Goal: Task Accomplishment & Management: Use online tool/utility

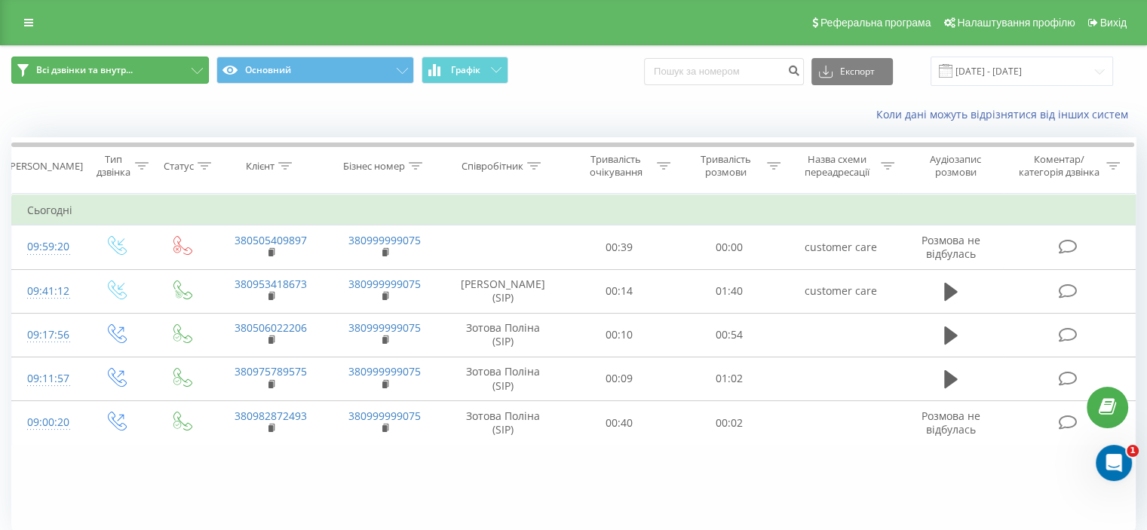
click at [63, 68] on span "Всі дзвінки та внутр..." at bounding box center [84, 70] width 96 height 12
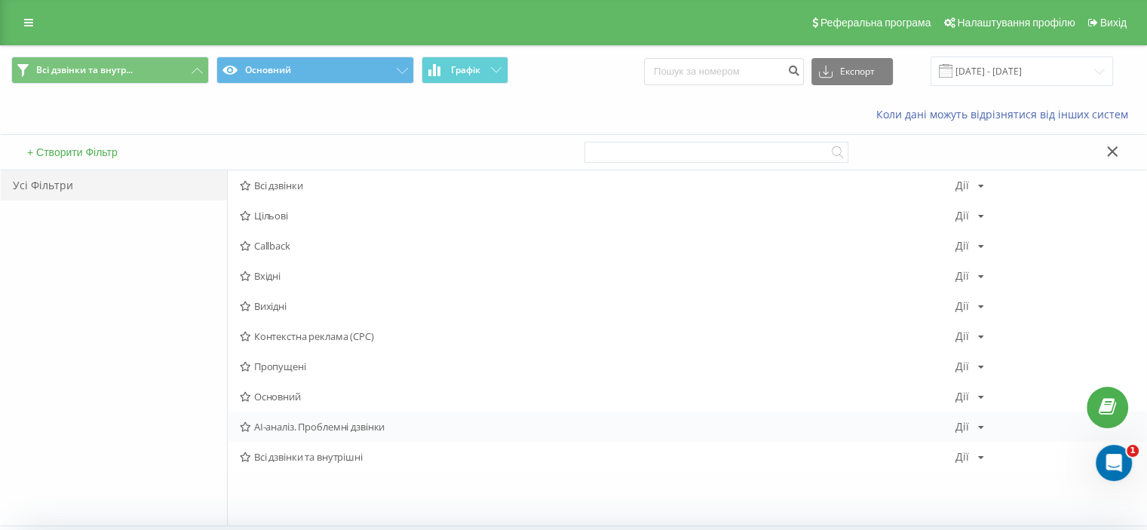
click at [314, 427] on span "AI-аналіз. Проблемні дзвінки" at bounding box center [597, 426] width 715 height 11
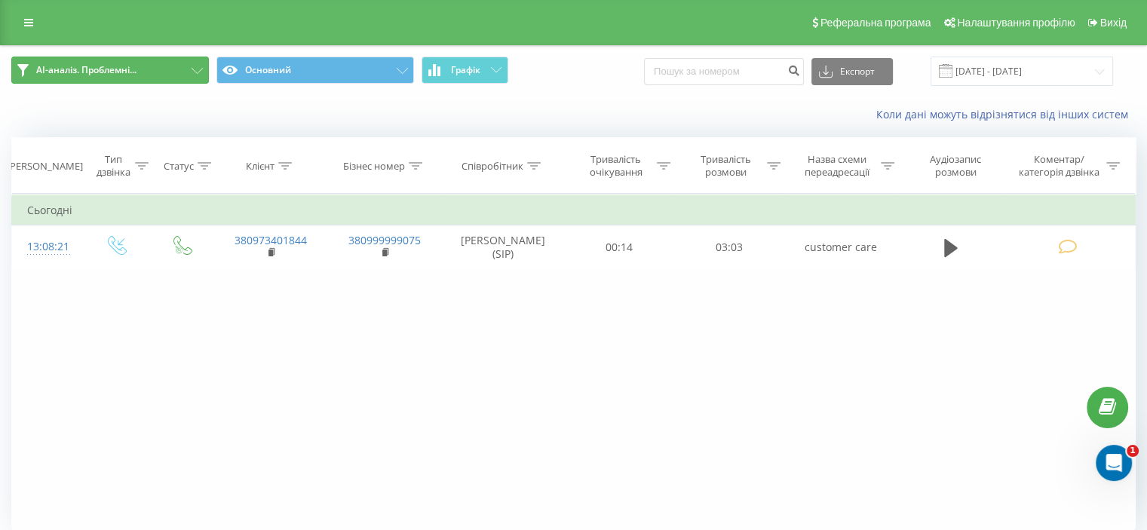
click at [145, 66] on button "AI-аналіз. Проблемні..." at bounding box center [110, 70] width 198 height 27
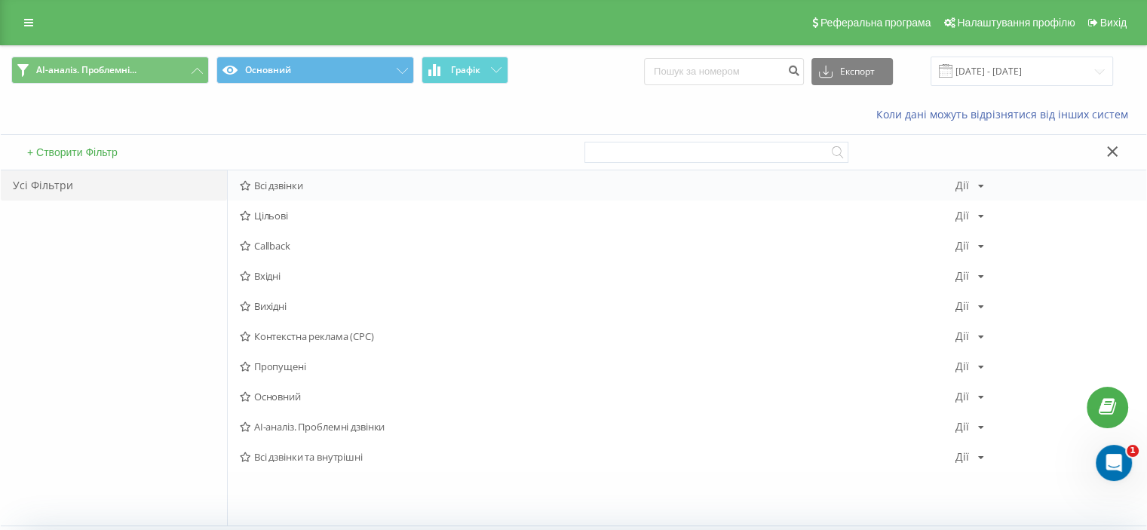
click at [286, 183] on span "Всі дзвінки" at bounding box center [597, 185] width 715 height 11
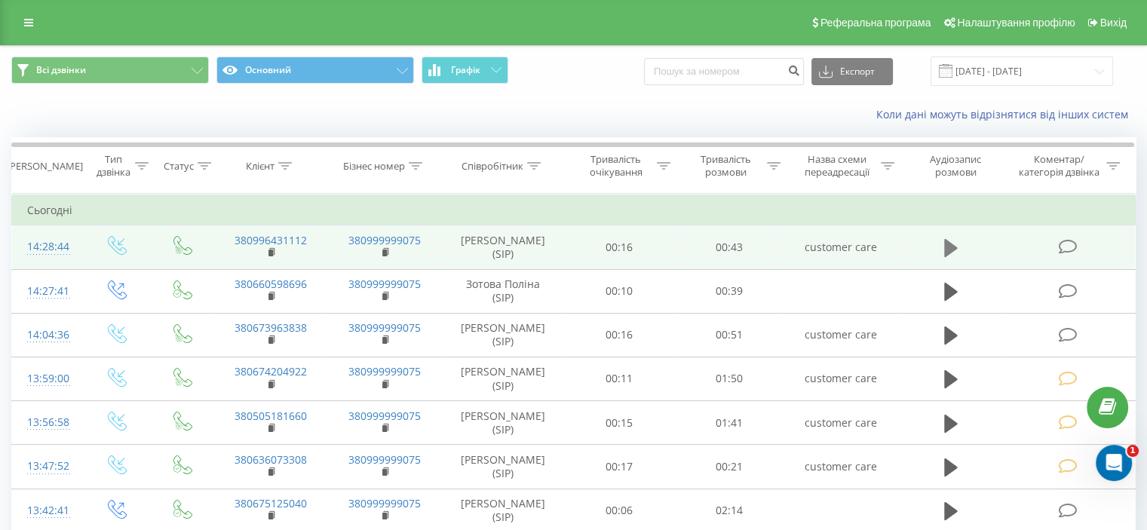
click at [944, 245] on icon at bounding box center [951, 248] width 14 height 18
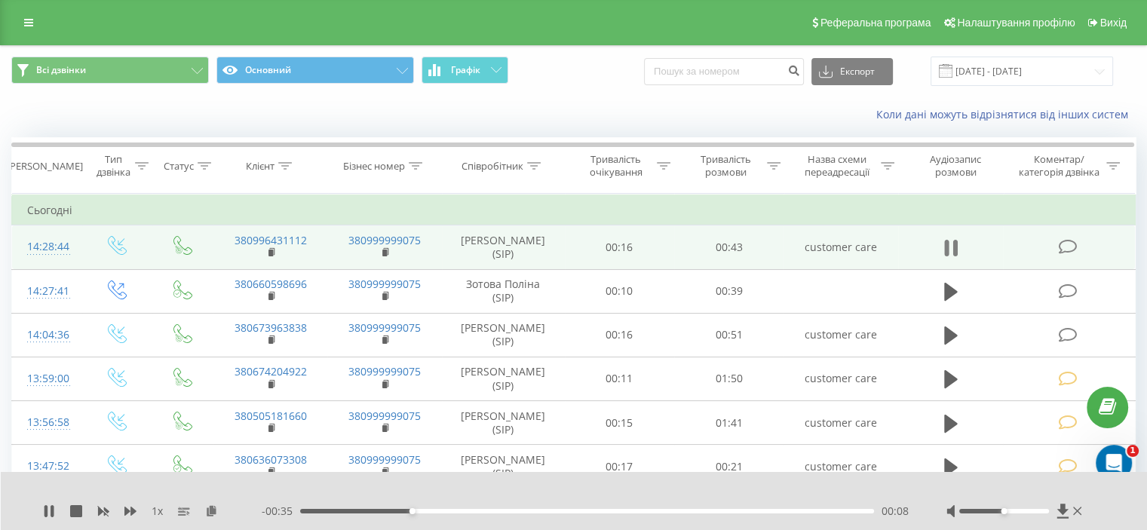
click at [950, 240] on icon at bounding box center [951, 247] width 14 height 21
click at [1077, 242] on span at bounding box center [1068, 246] width 21 height 14
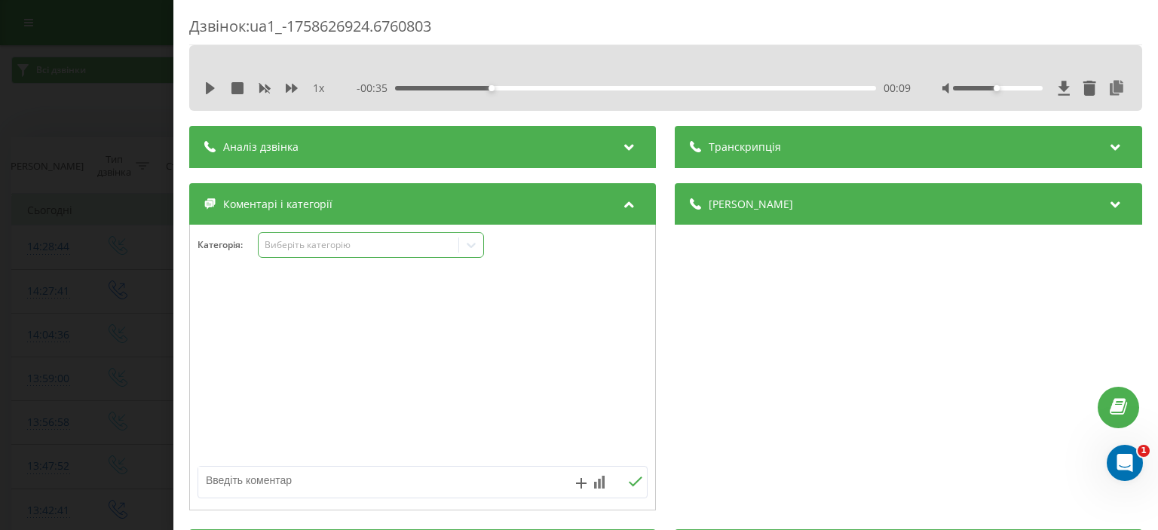
click at [479, 244] on icon at bounding box center [471, 244] width 15 height 15
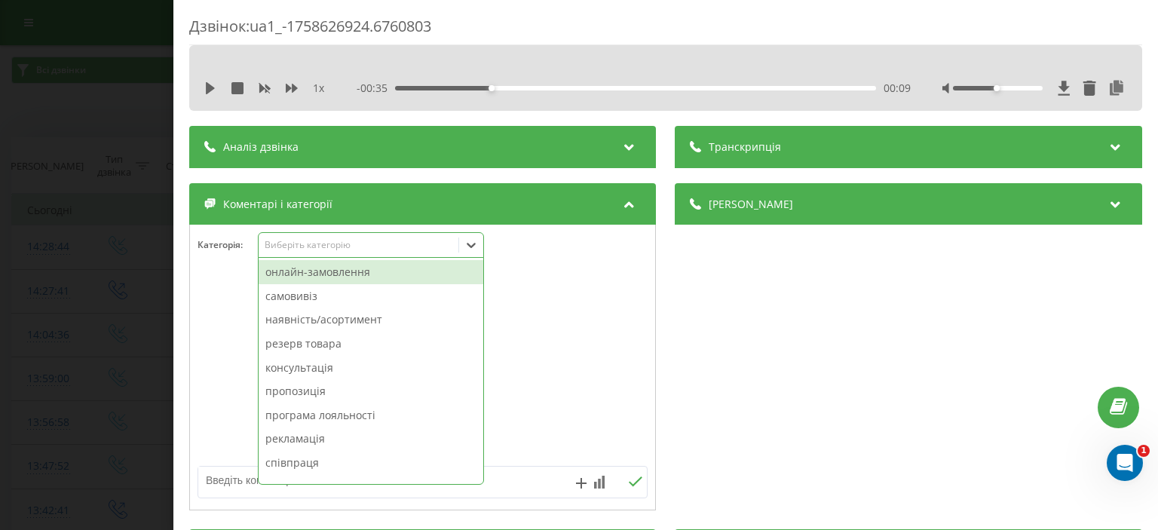
click at [385, 270] on div "онлайн-замовлення" at bounding box center [371, 272] width 225 height 24
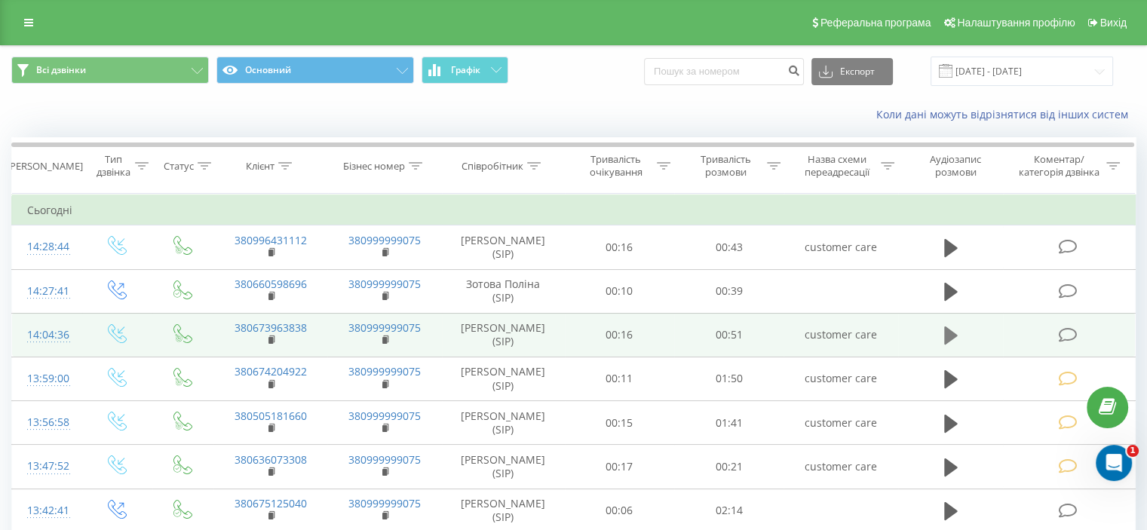
click at [948, 332] on icon at bounding box center [951, 335] width 14 height 18
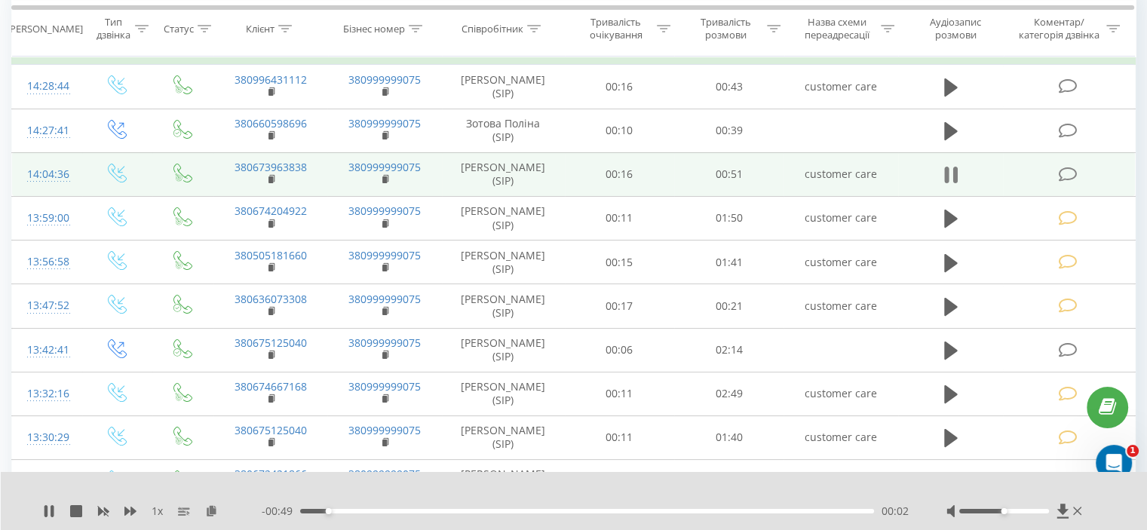
scroll to position [226, 0]
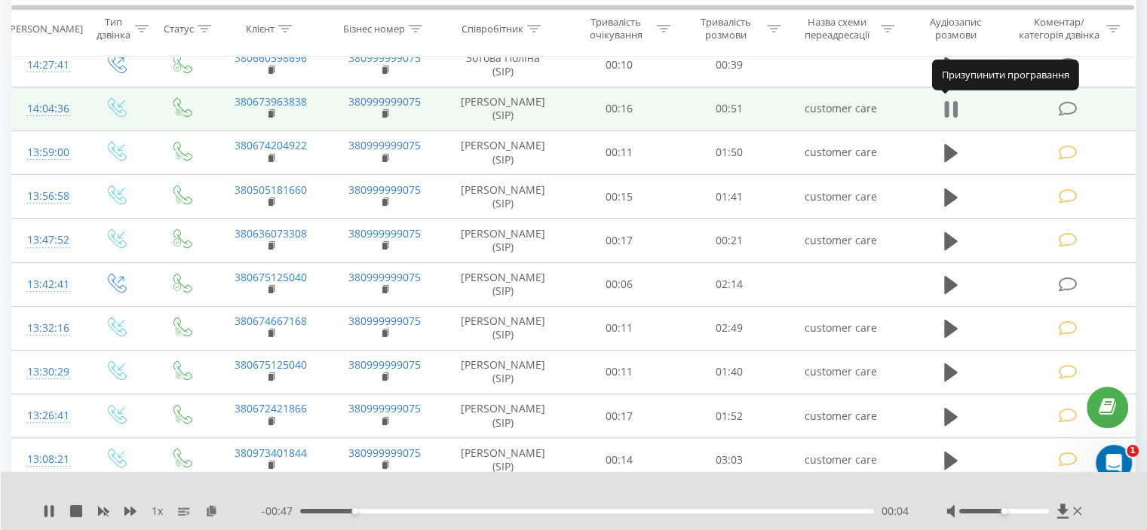
click at [950, 100] on icon at bounding box center [951, 109] width 14 height 21
click at [1055, 105] on td at bounding box center [1069, 109] width 132 height 44
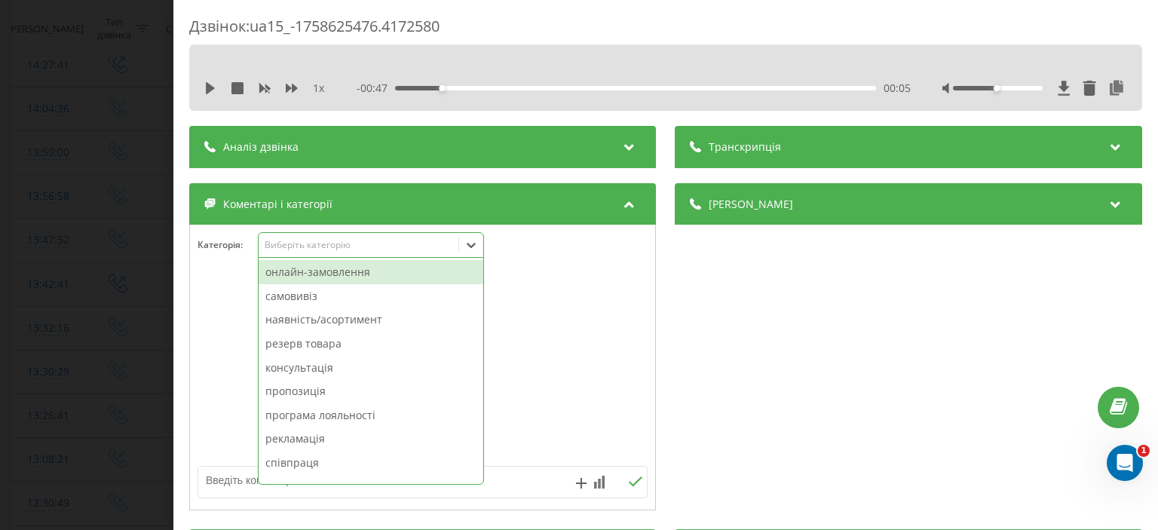
drag, startPoint x: 477, startPoint y: 244, endPoint x: 422, endPoint y: 207, distance: 66.3
click at [476, 244] on icon at bounding box center [471, 244] width 15 height 15
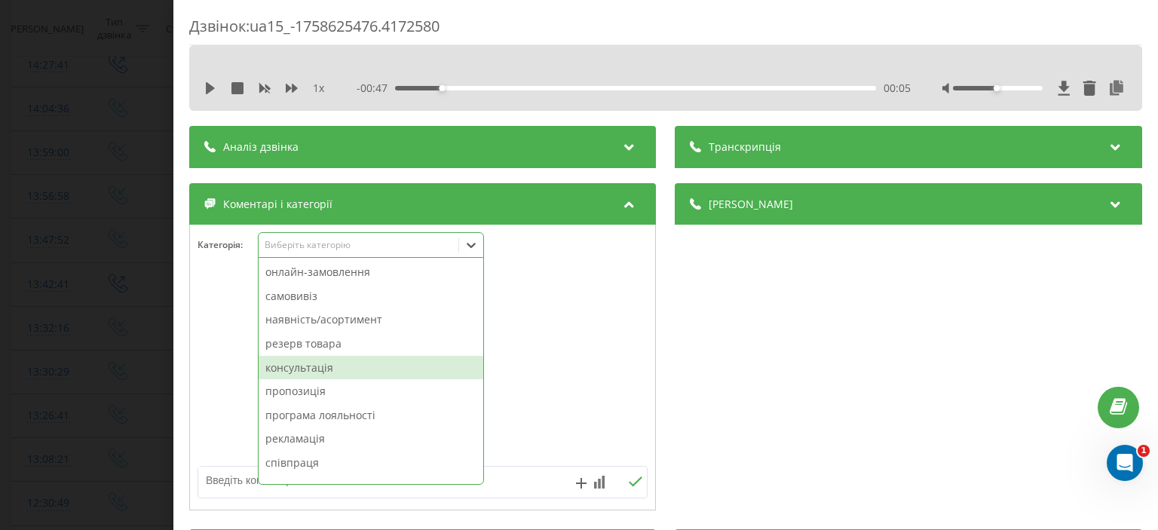
click at [335, 367] on div "консультація" at bounding box center [371, 368] width 225 height 24
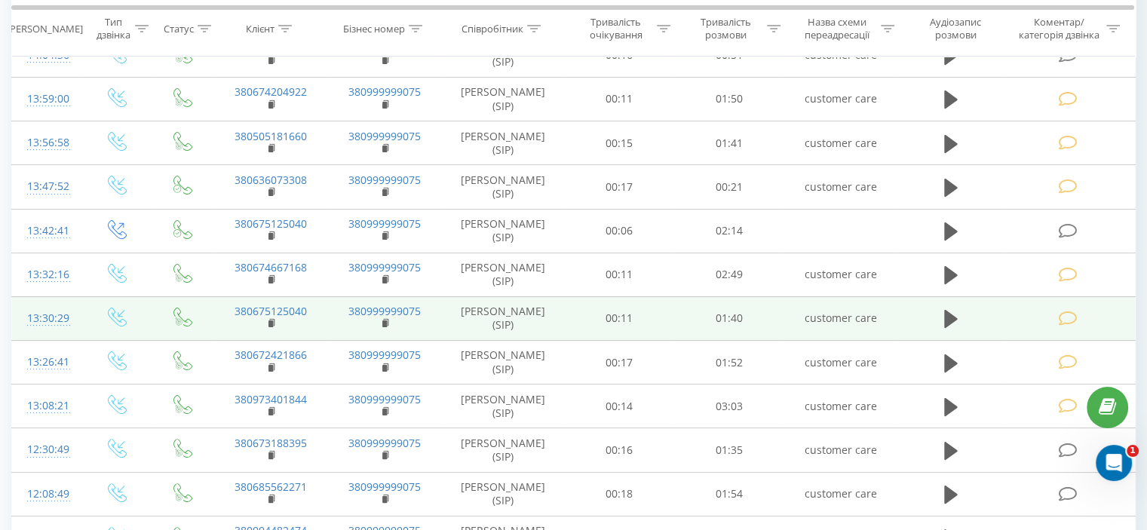
scroll to position [302, 0]
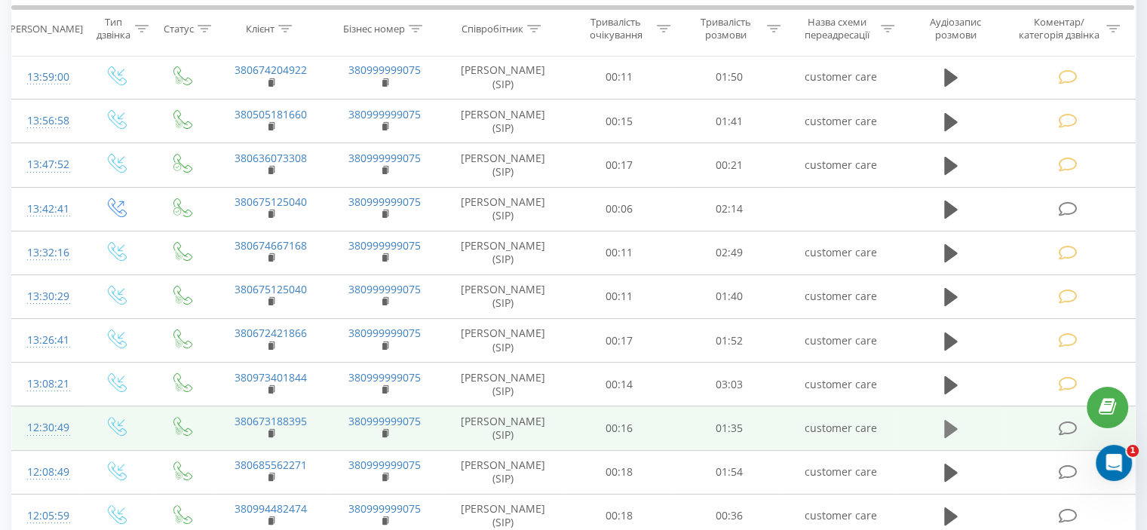
click at [947, 424] on icon at bounding box center [951, 429] width 14 height 18
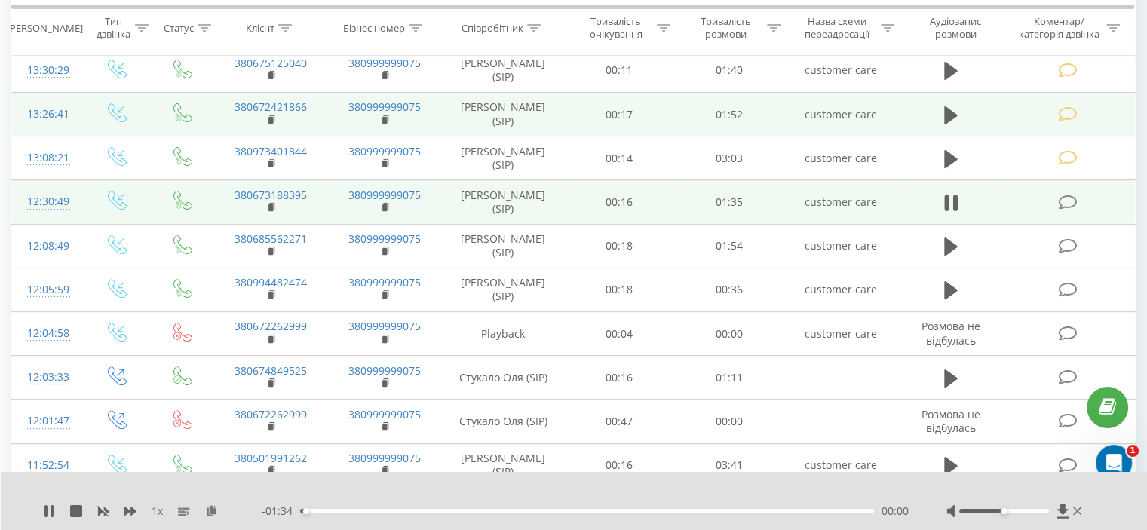
scroll to position [452, 0]
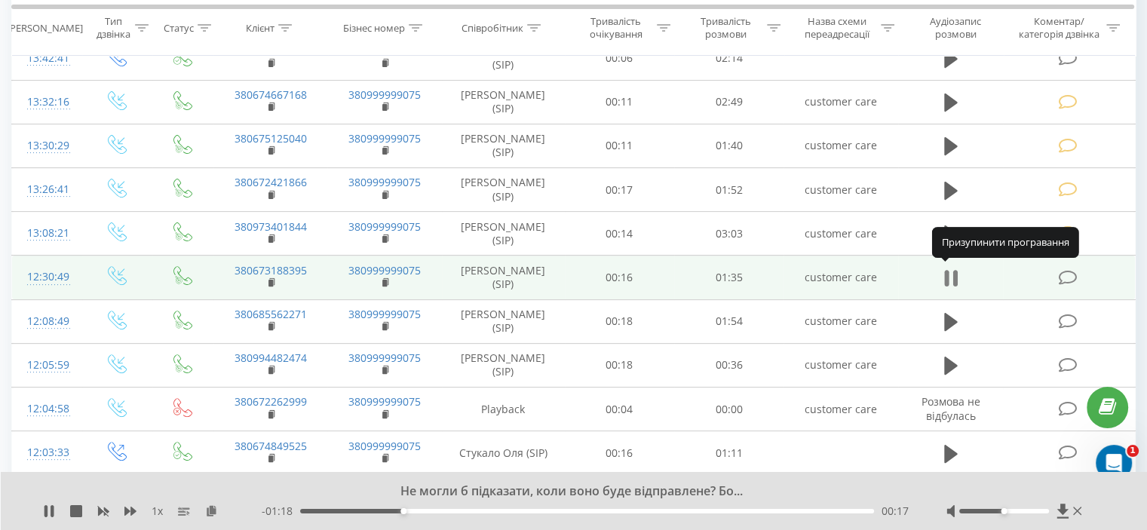
click at [950, 269] on icon at bounding box center [951, 278] width 14 height 21
click at [1061, 274] on icon at bounding box center [1067, 278] width 19 height 16
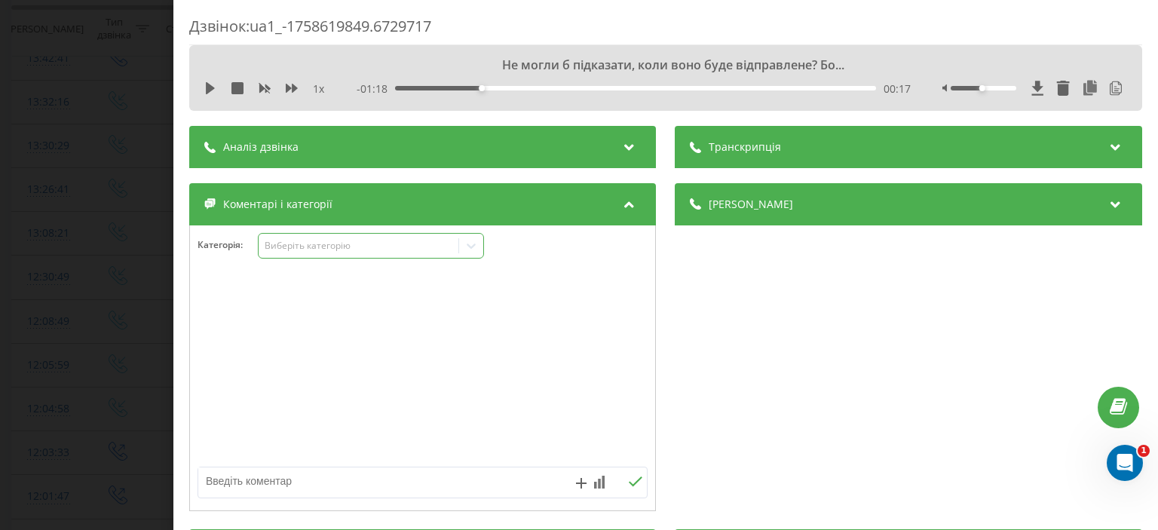
click at [475, 247] on icon at bounding box center [471, 245] width 15 height 15
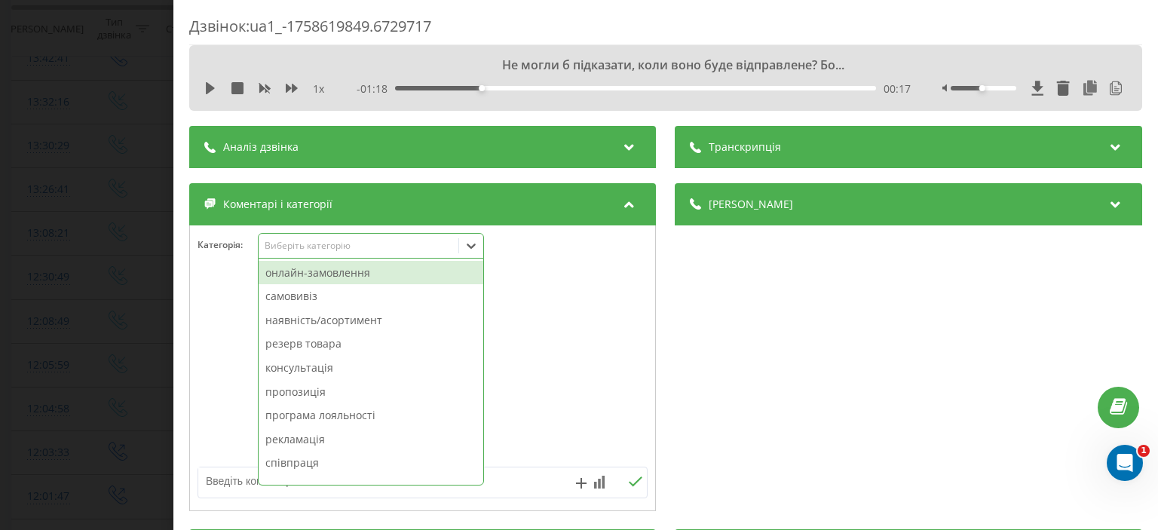
click at [381, 274] on div "онлайн-замовлення" at bounding box center [371, 273] width 225 height 24
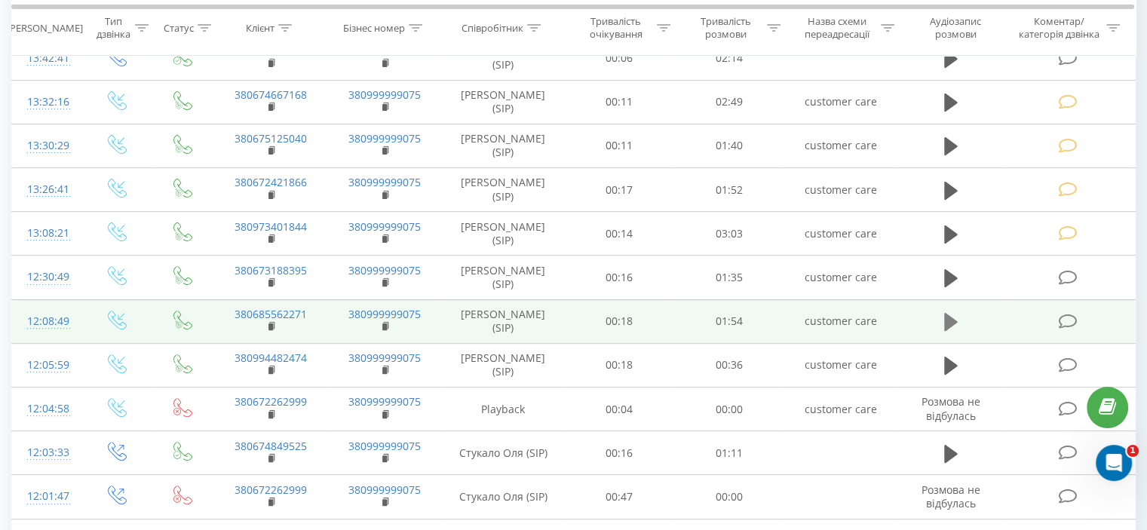
click at [947, 314] on icon at bounding box center [951, 322] width 14 height 18
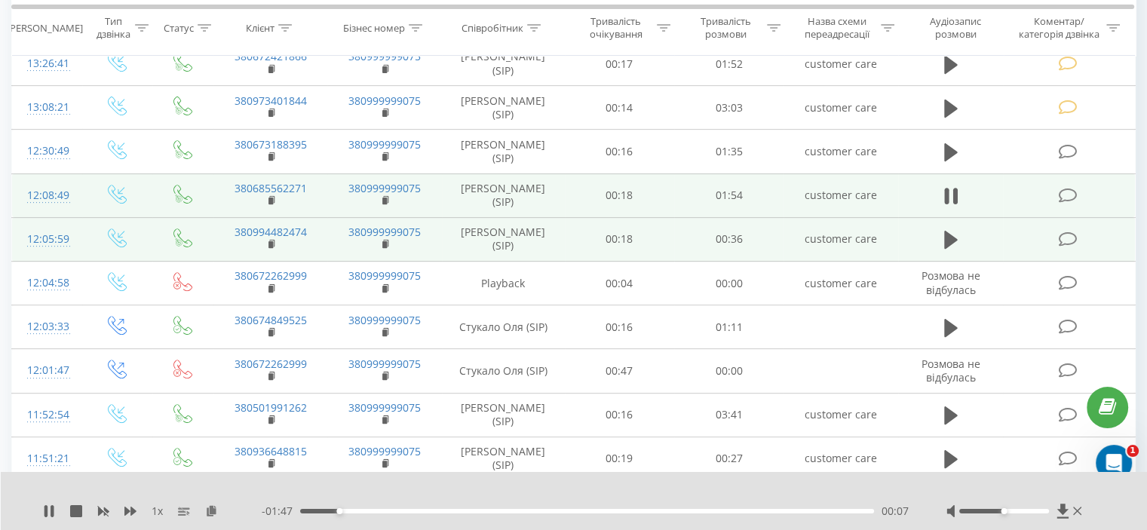
scroll to position [603, 0]
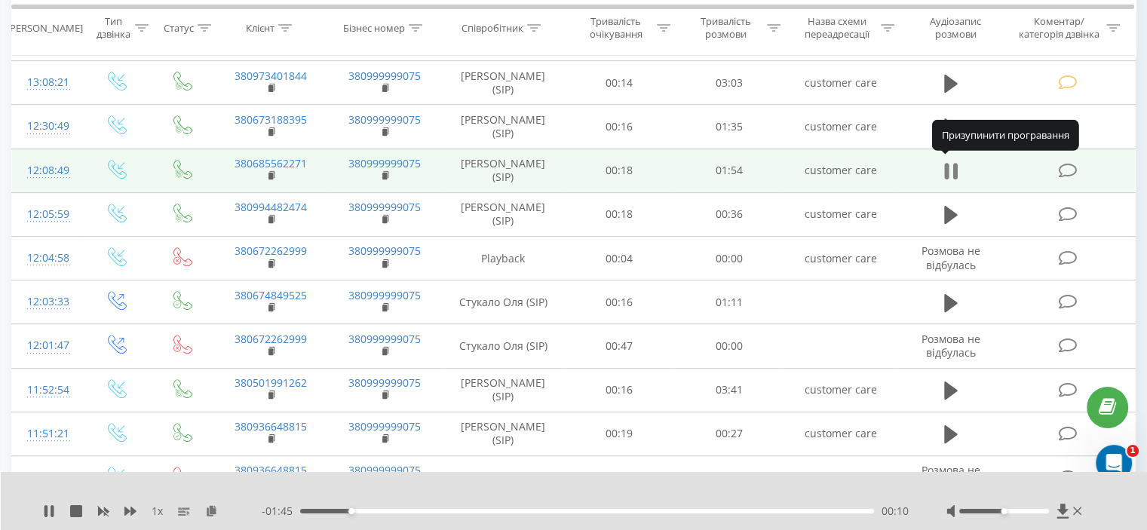
click at [950, 162] on icon at bounding box center [951, 171] width 14 height 21
click at [1064, 163] on icon at bounding box center [1067, 171] width 19 height 16
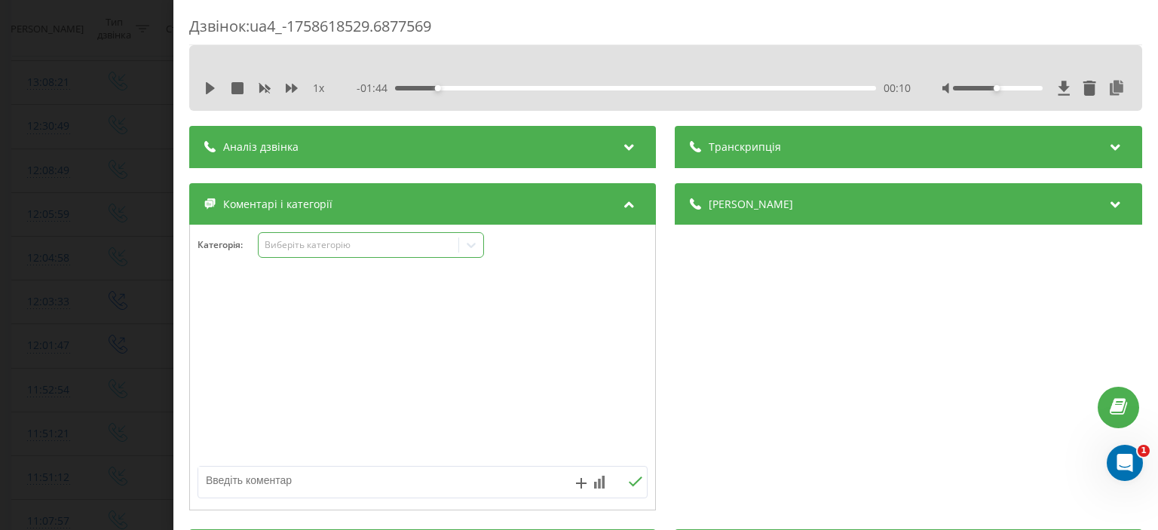
click at [464, 249] on div at bounding box center [471, 245] width 24 height 24
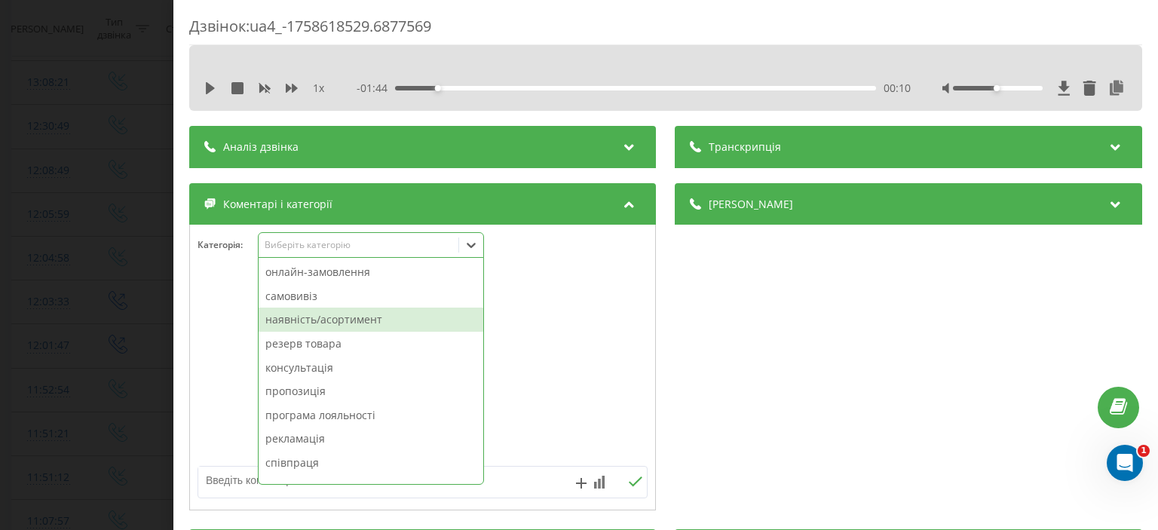
click at [381, 326] on div "наявність/асортимент" at bounding box center [371, 320] width 225 height 24
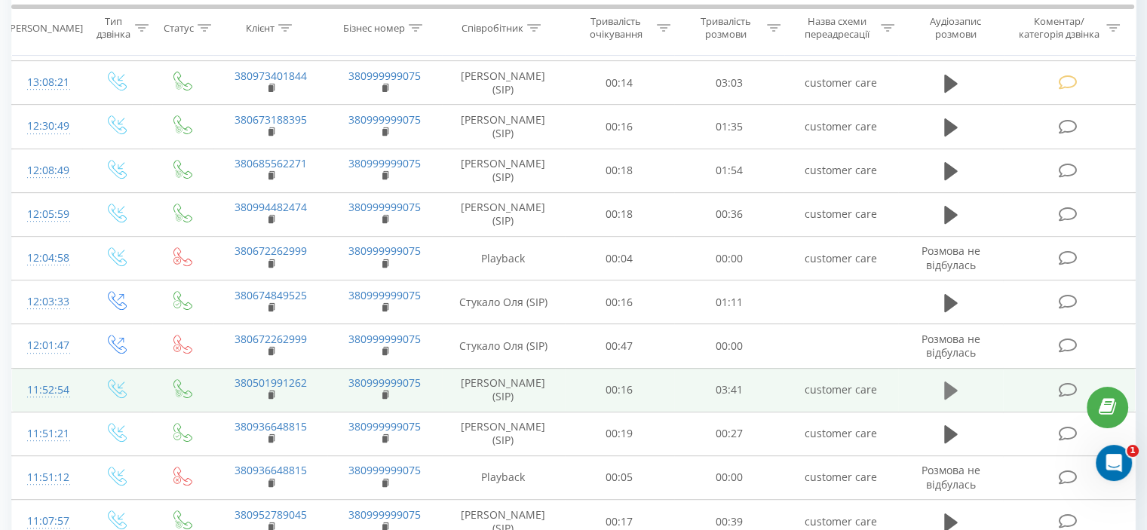
click at [948, 388] on icon at bounding box center [951, 390] width 14 height 18
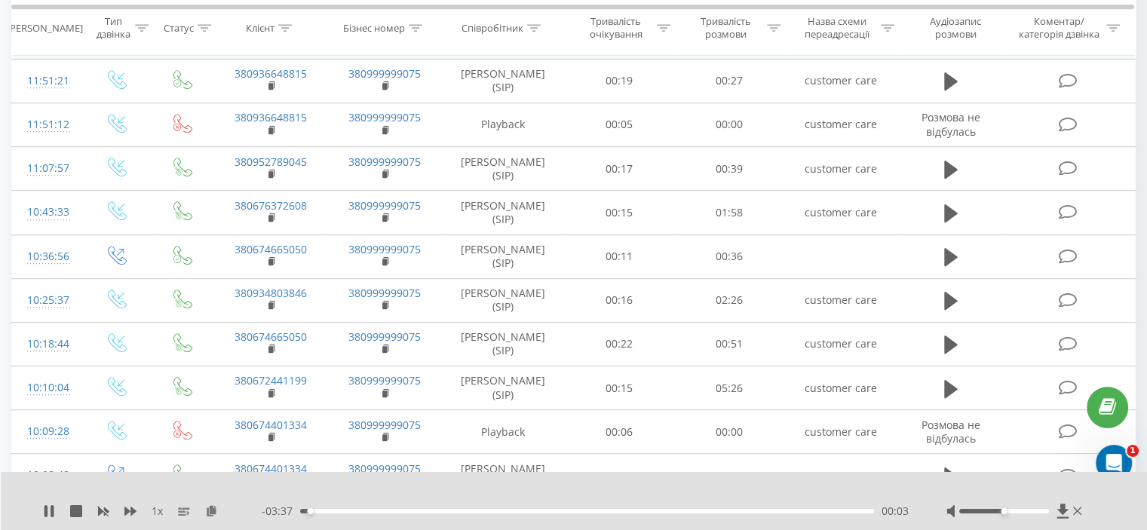
scroll to position [868, 0]
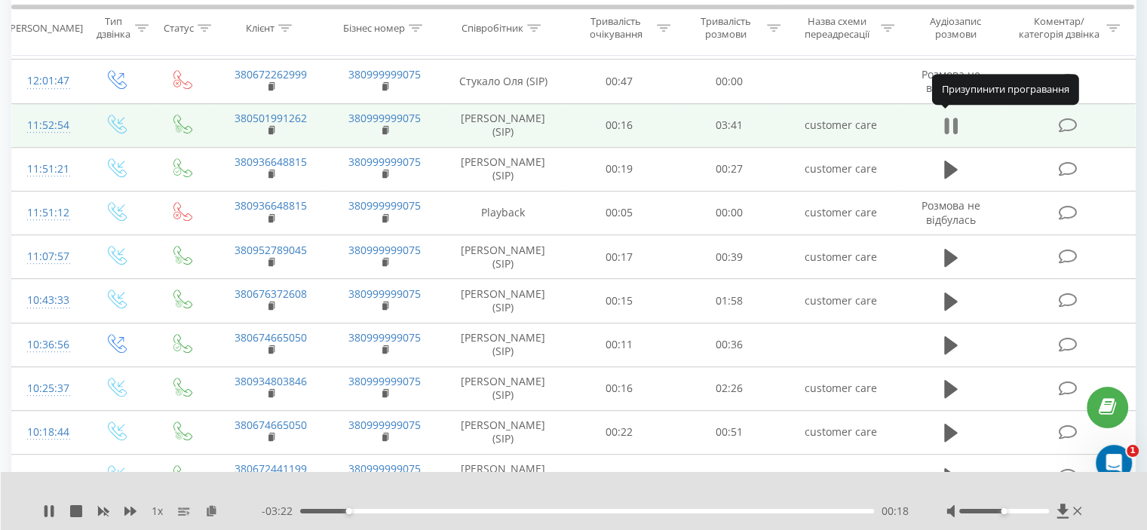
click at [951, 115] on icon at bounding box center [951, 125] width 14 height 21
click at [1061, 121] on icon at bounding box center [1067, 126] width 19 height 16
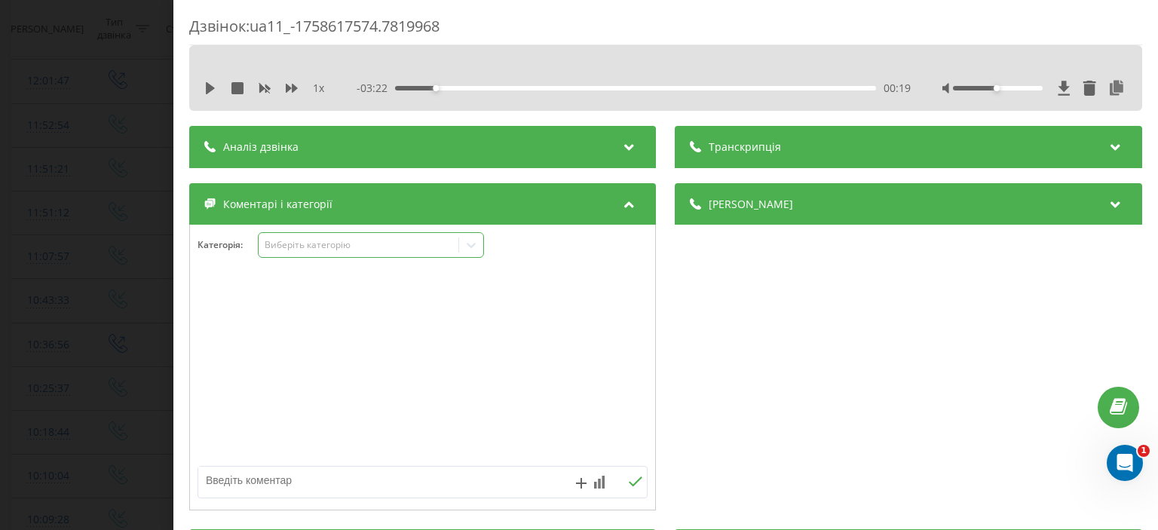
click at [469, 247] on icon at bounding box center [471, 244] width 15 height 15
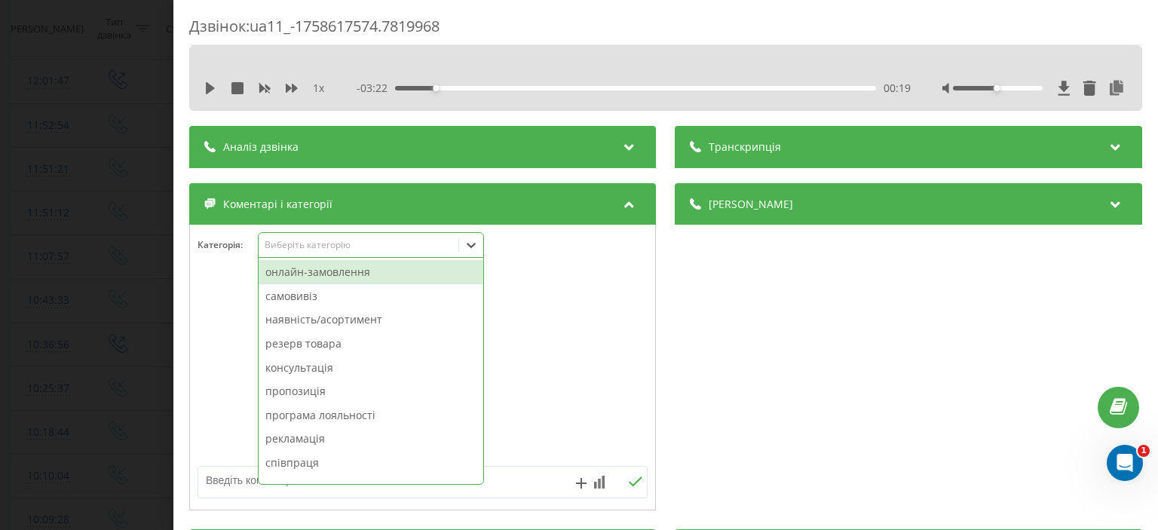
click at [359, 274] on div "онлайн-замовлення" at bounding box center [371, 272] width 225 height 24
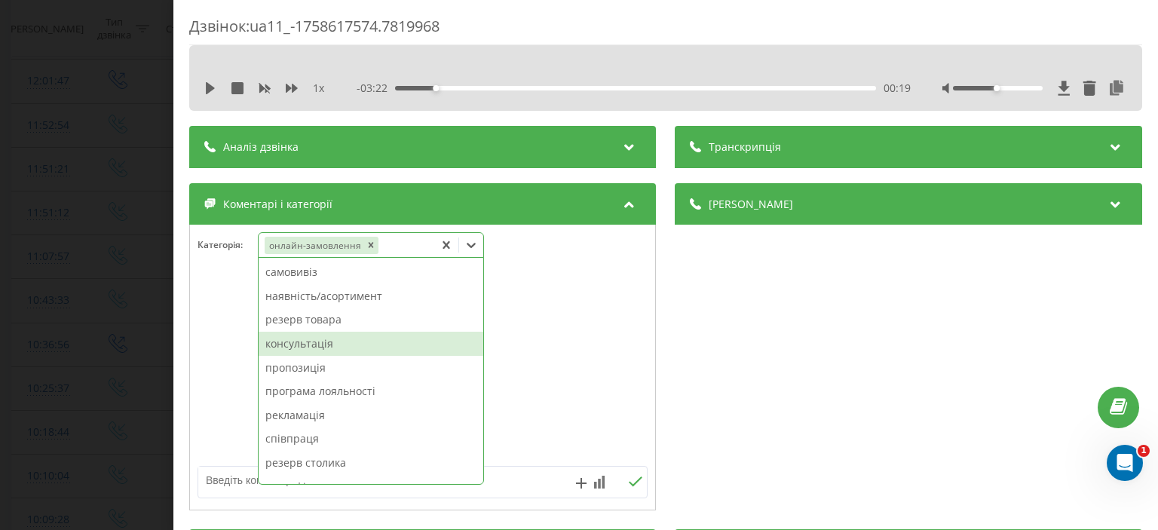
click at [349, 343] on div "консультація" at bounding box center [371, 344] width 225 height 24
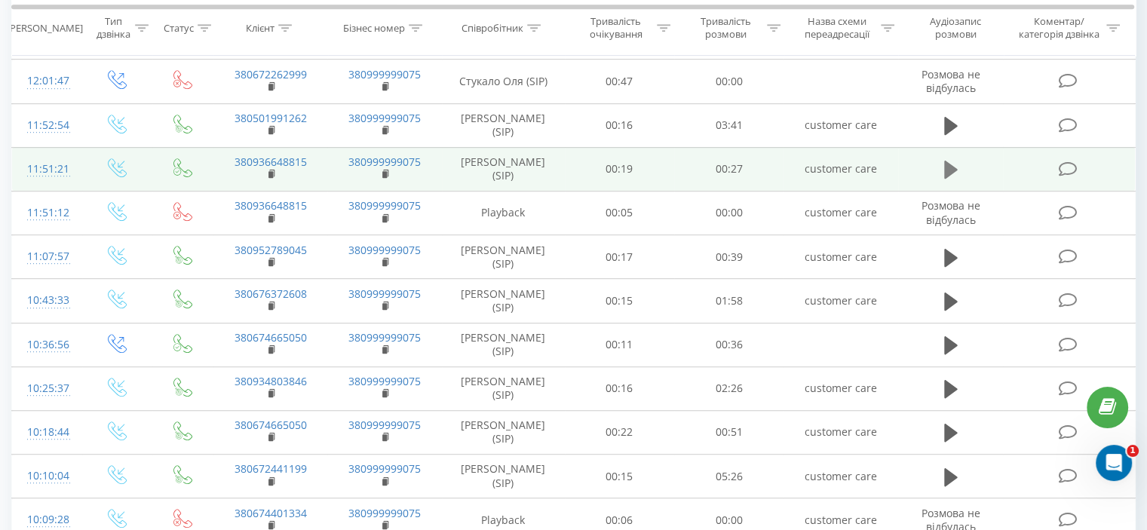
click at [944, 165] on icon at bounding box center [951, 169] width 14 height 21
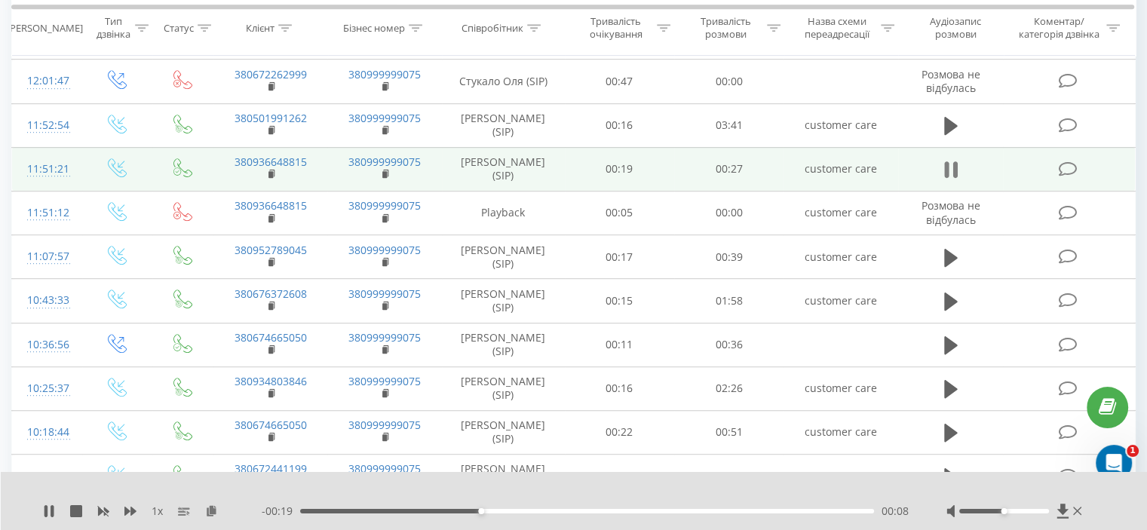
click at [950, 159] on icon at bounding box center [951, 169] width 14 height 21
click at [1066, 161] on icon at bounding box center [1067, 169] width 19 height 16
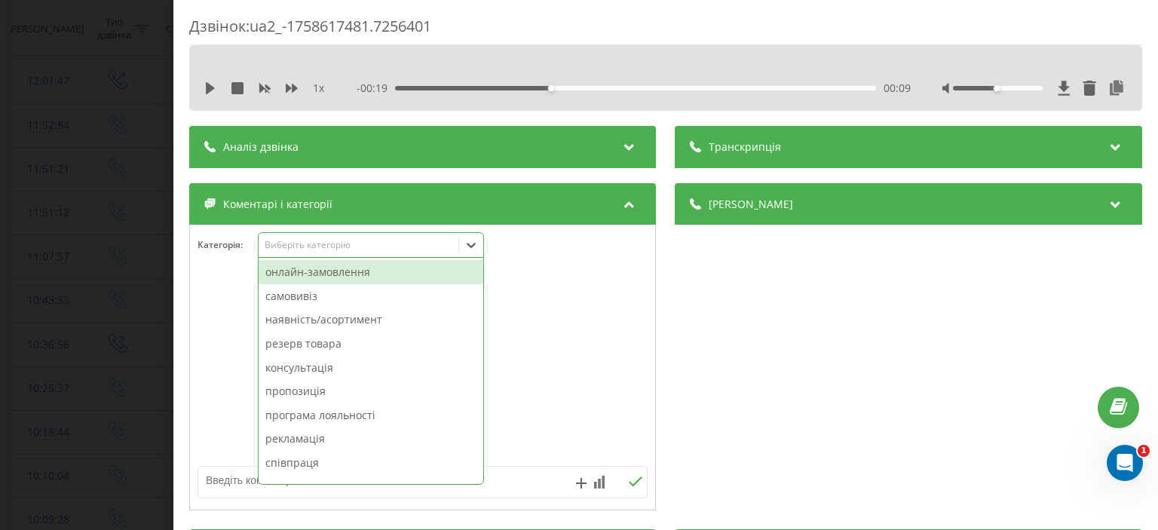
click at [476, 244] on icon at bounding box center [471, 244] width 15 height 15
click at [427, 277] on div "онлайн-замовлення" at bounding box center [371, 272] width 225 height 24
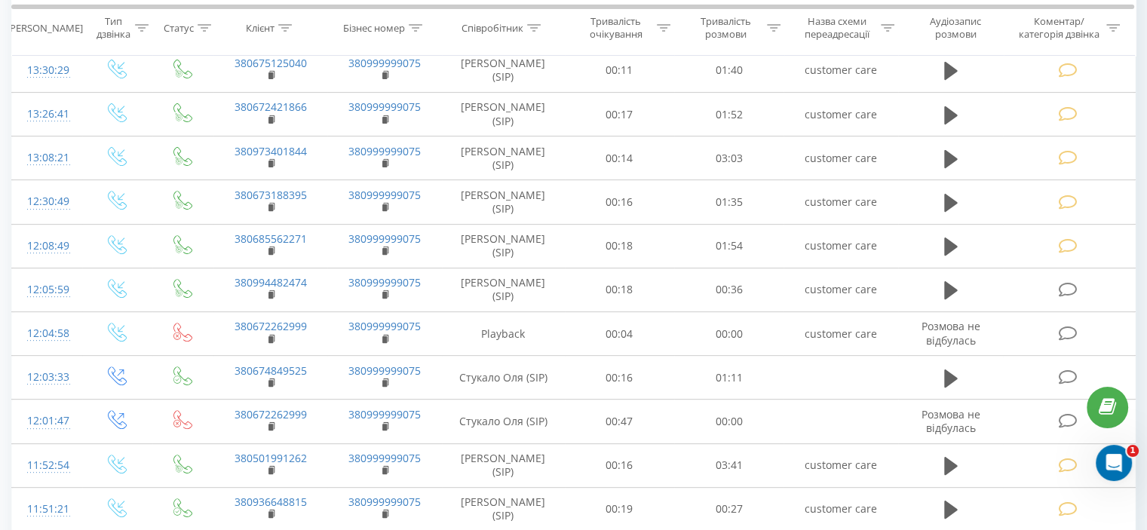
scroll to position [603, 0]
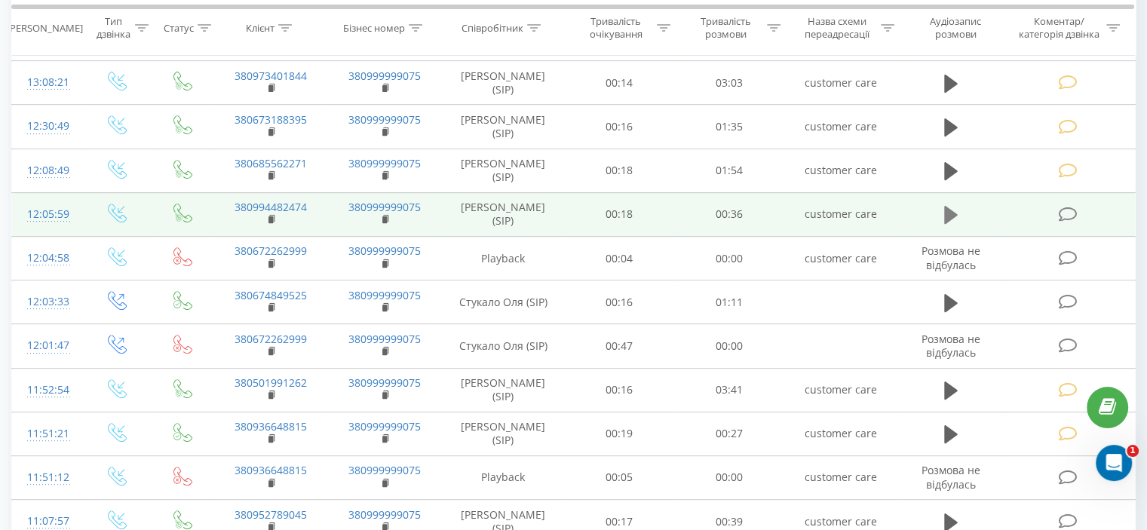
click at [951, 211] on icon at bounding box center [951, 215] width 14 height 18
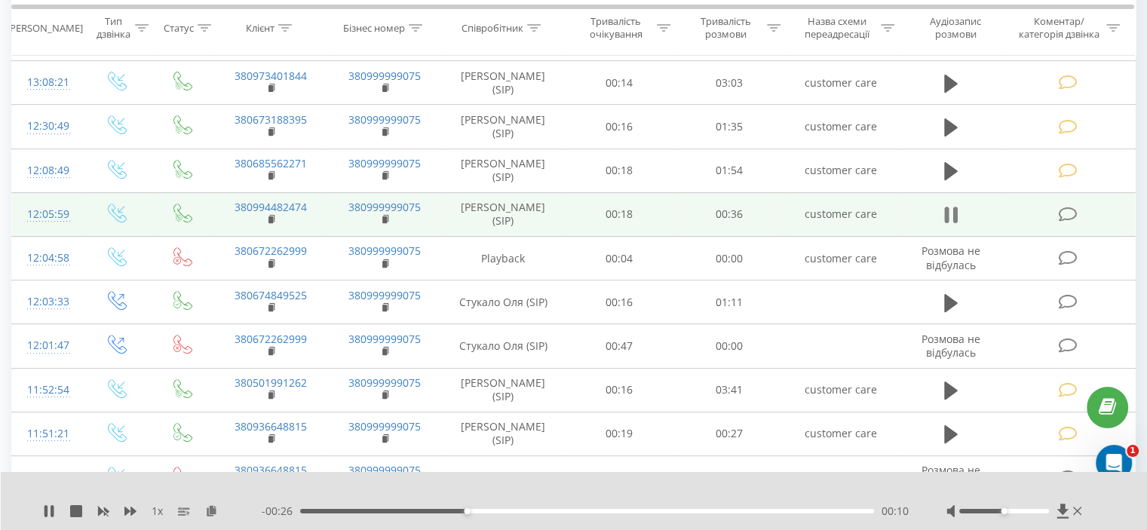
click at [950, 204] on icon at bounding box center [951, 214] width 14 height 21
click at [1071, 207] on icon at bounding box center [1067, 215] width 19 height 16
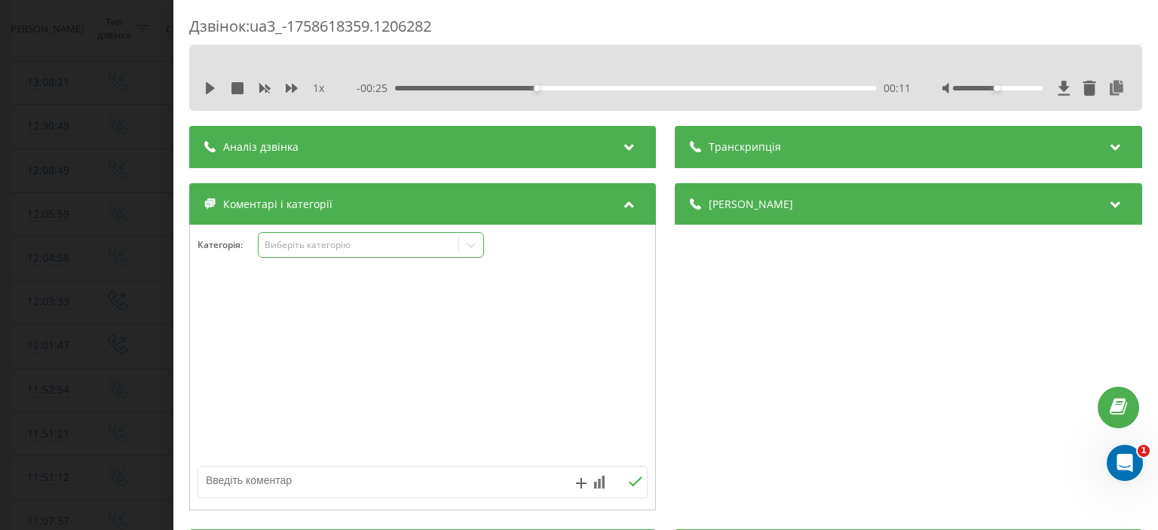
click at [463, 248] on div at bounding box center [471, 245] width 24 height 24
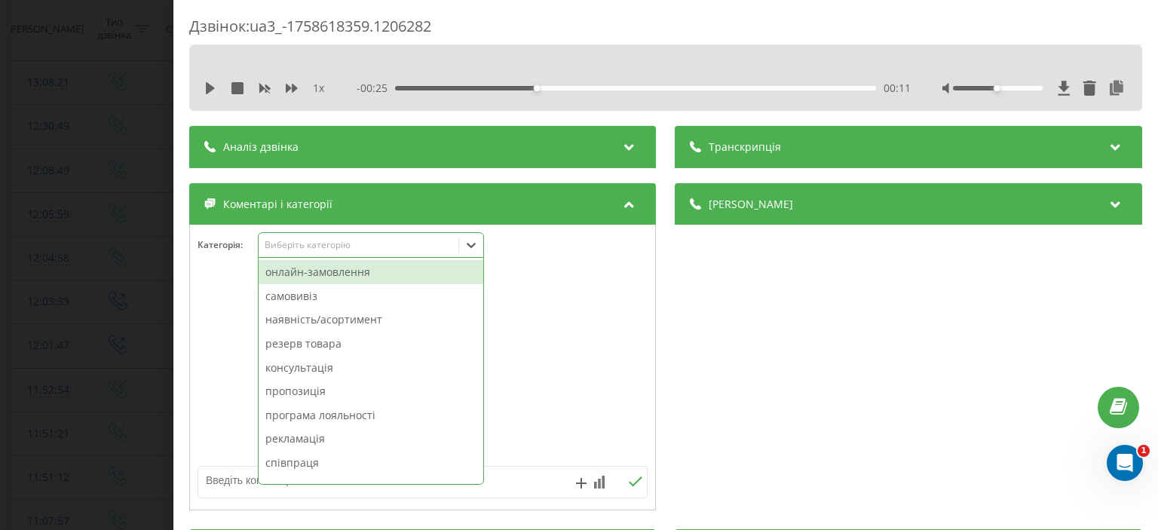
click at [398, 280] on div "онлайн-замовлення" at bounding box center [371, 272] width 225 height 24
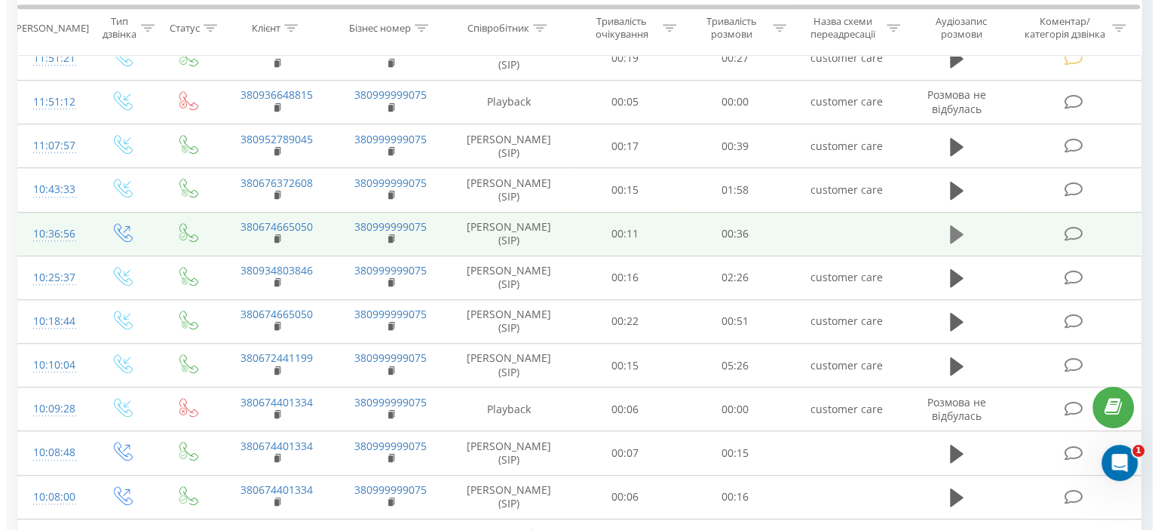
scroll to position [980, 0]
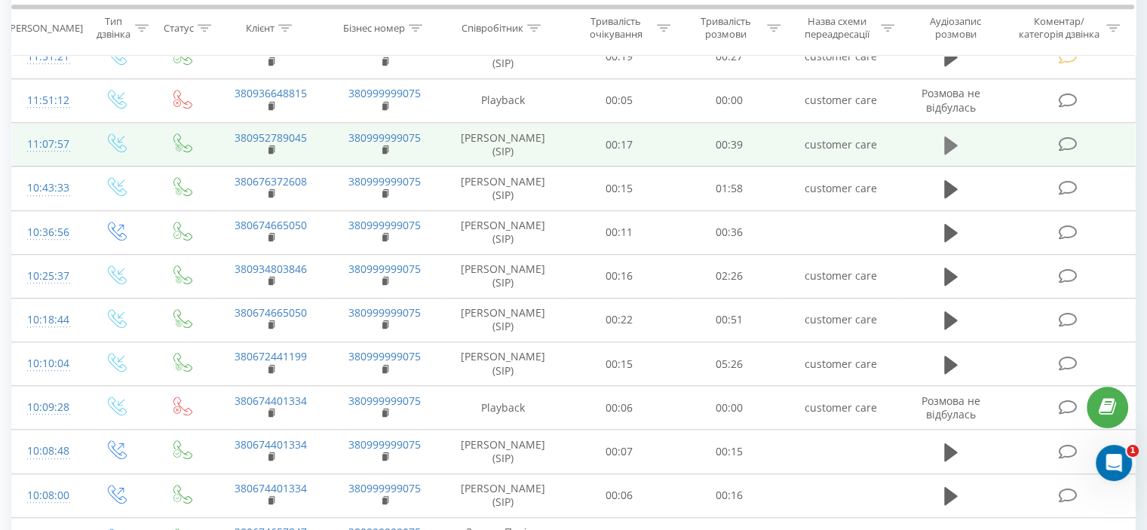
click at [944, 136] on icon at bounding box center [951, 145] width 14 height 18
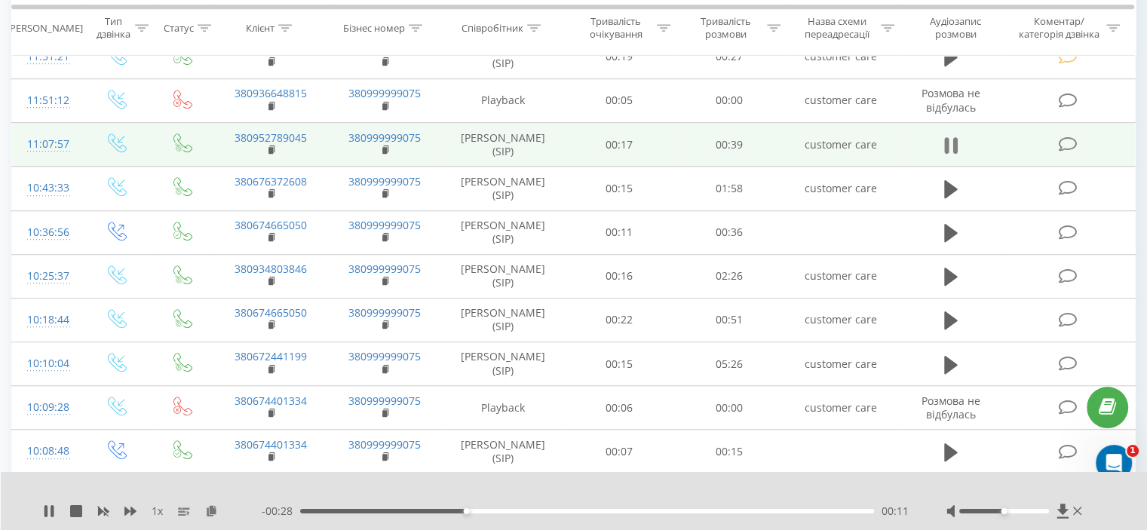
click at [950, 135] on icon at bounding box center [951, 145] width 14 height 21
click at [1063, 138] on icon at bounding box center [1067, 144] width 19 height 16
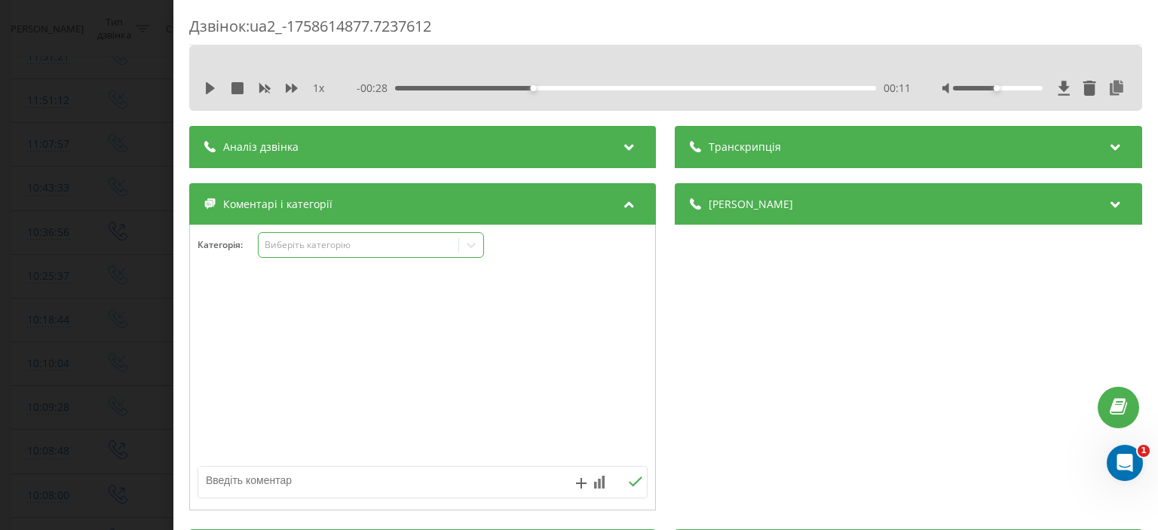
click at [478, 242] on icon at bounding box center [471, 244] width 15 height 15
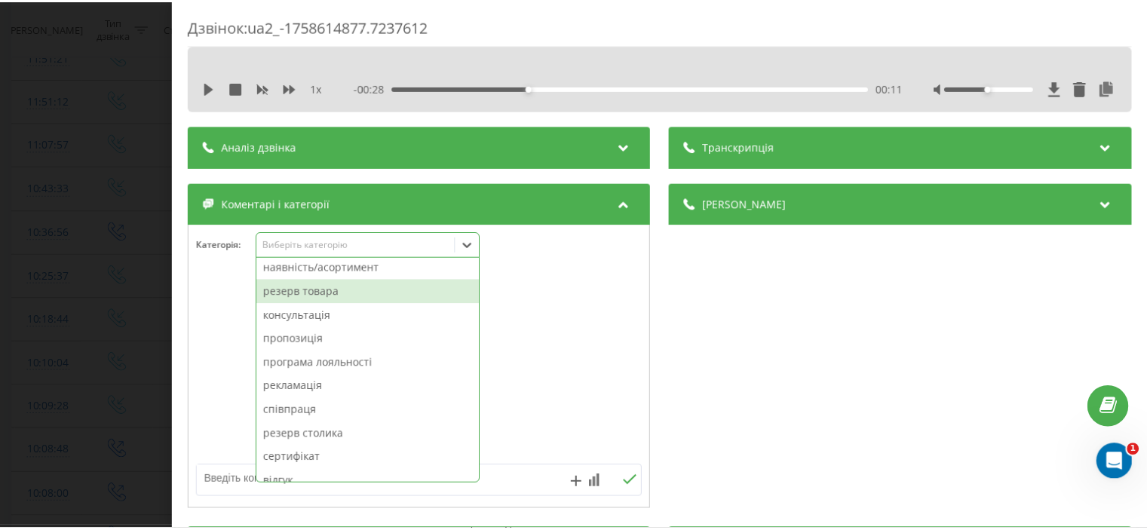
scroll to position [75, 0]
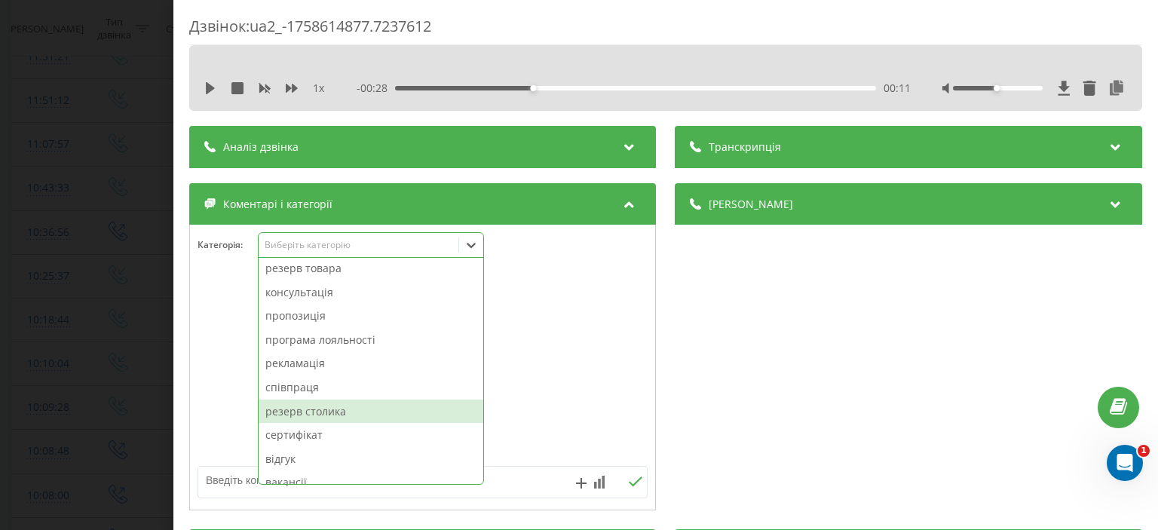
click at [378, 416] on div "резерв столика" at bounding box center [371, 412] width 225 height 24
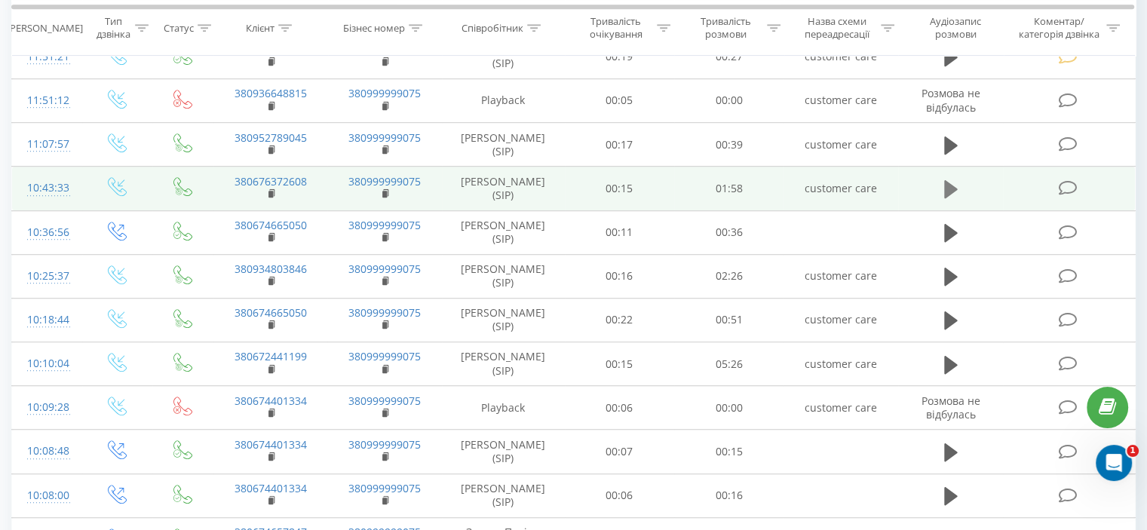
click at [947, 180] on icon at bounding box center [951, 189] width 14 height 18
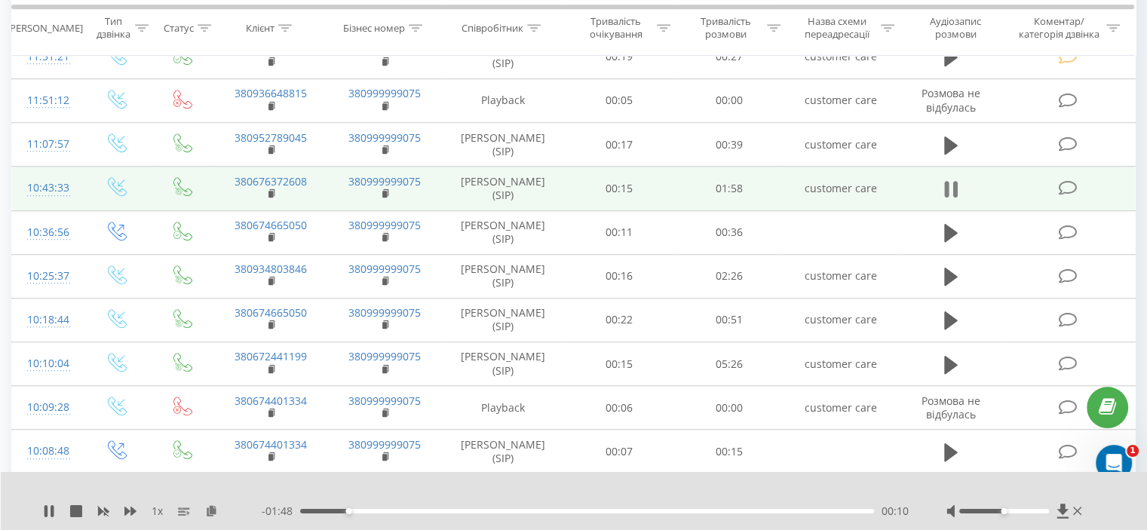
click at [949, 181] on icon at bounding box center [951, 189] width 14 height 21
click at [1066, 182] on icon at bounding box center [1067, 188] width 19 height 16
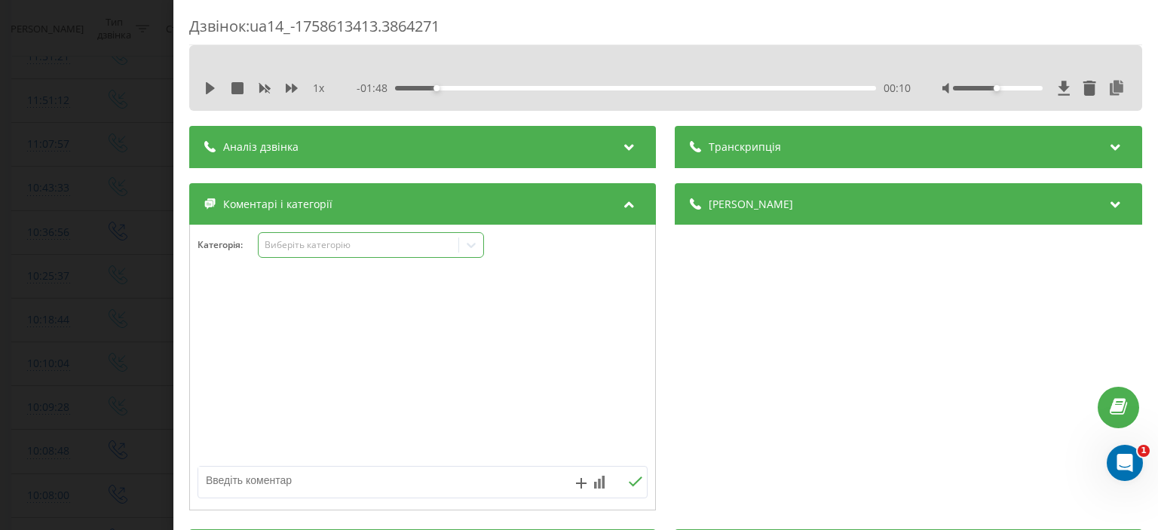
click at [473, 240] on icon at bounding box center [471, 244] width 15 height 15
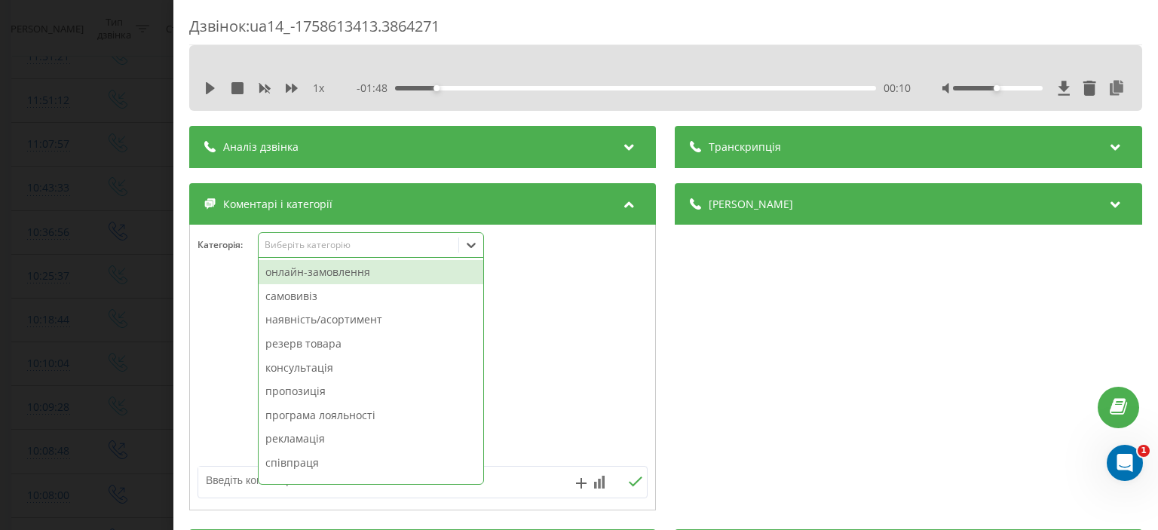
click at [356, 277] on div "онлайн-замовлення" at bounding box center [371, 272] width 225 height 24
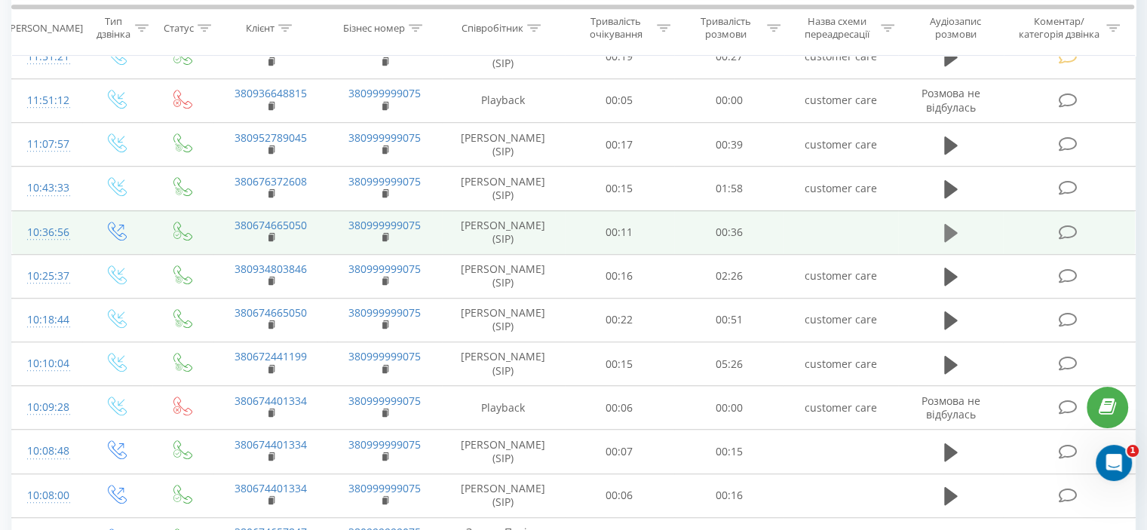
click at [959, 226] on button at bounding box center [950, 233] width 23 height 23
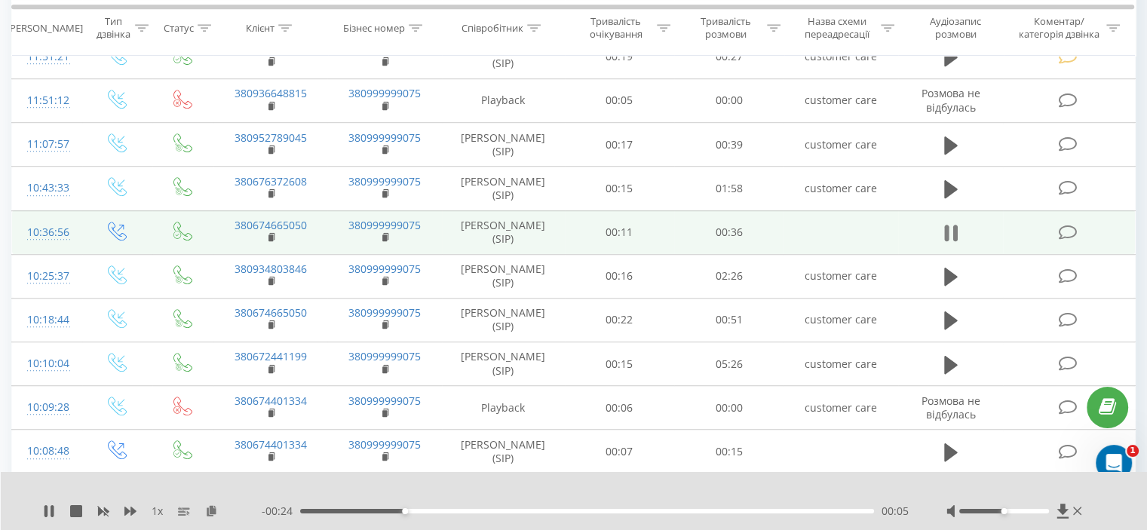
click at [950, 224] on icon at bounding box center [951, 232] width 14 height 21
click at [1068, 225] on icon at bounding box center [1067, 233] width 19 height 16
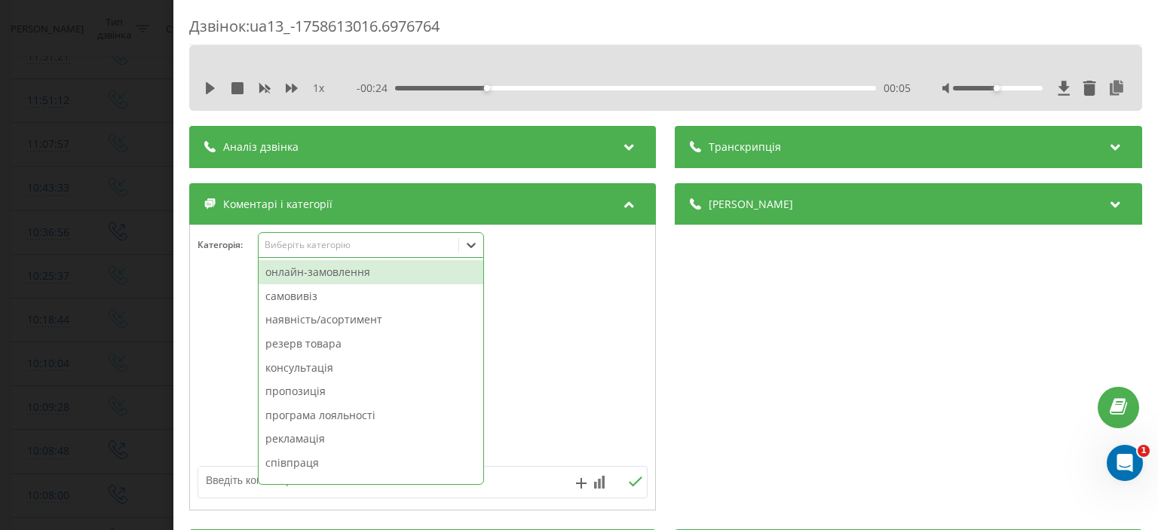
drag, startPoint x: 470, startPoint y: 249, endPoint x: 390, endPoint y: 303, distance: 96.6
click at [467, 252] on icon at bounding box center [471, 244] width 15 height 15
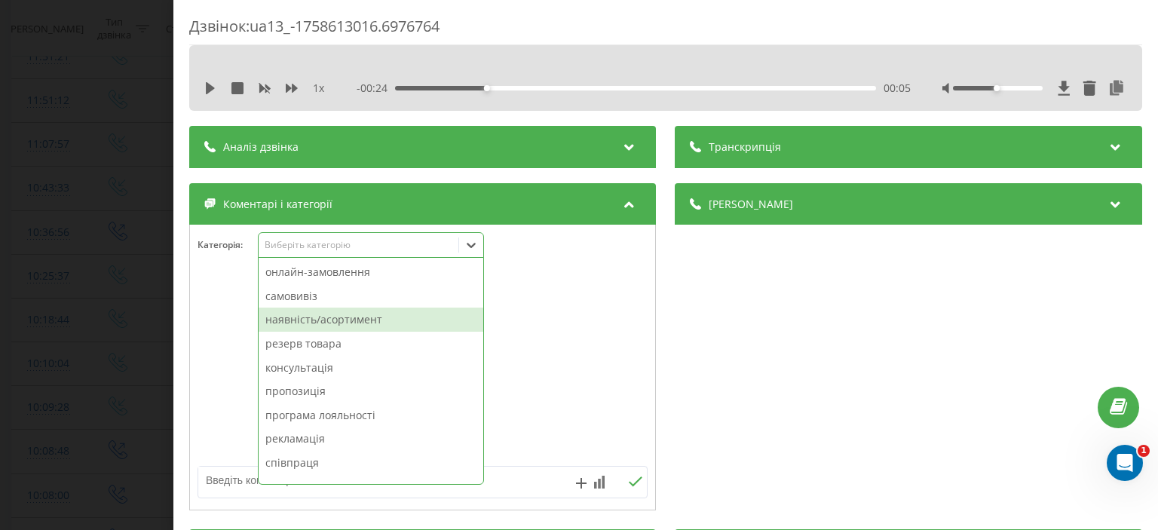
click at [338, 322] on div "наявність/асортимент" at bounding box center [371, 320] width 225 height 24
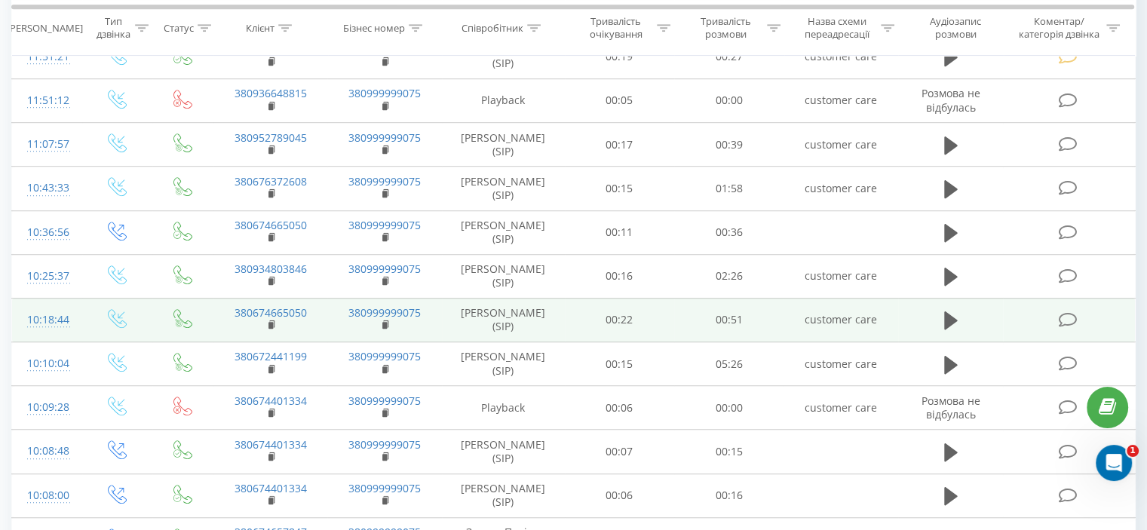
click at [1072, 317] on icon at bounding box center [1067, 320] width 19 height 16
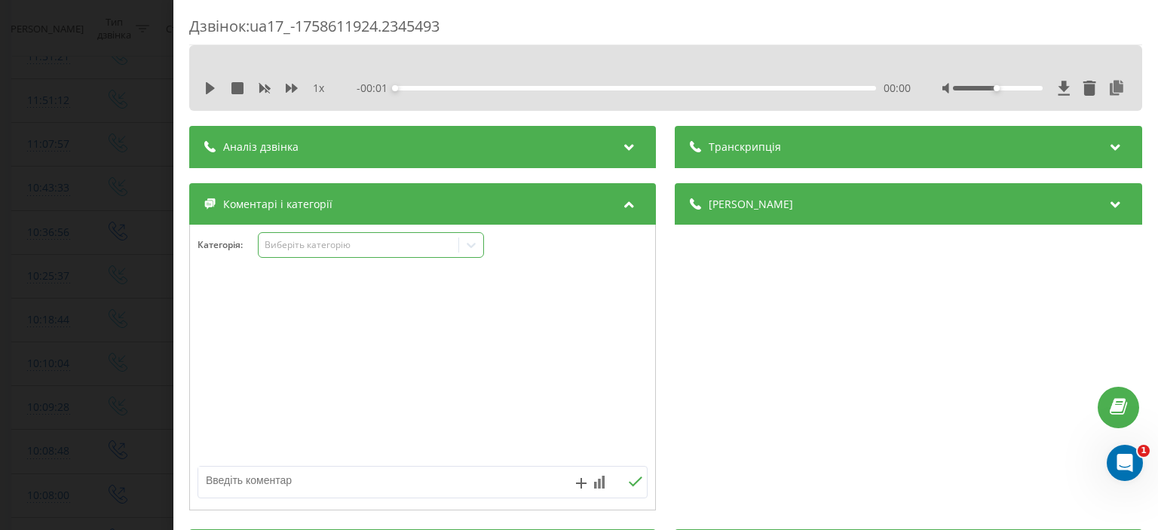
click at [474, 249] on icon at bounding box center [471, 244] width 15 height 15
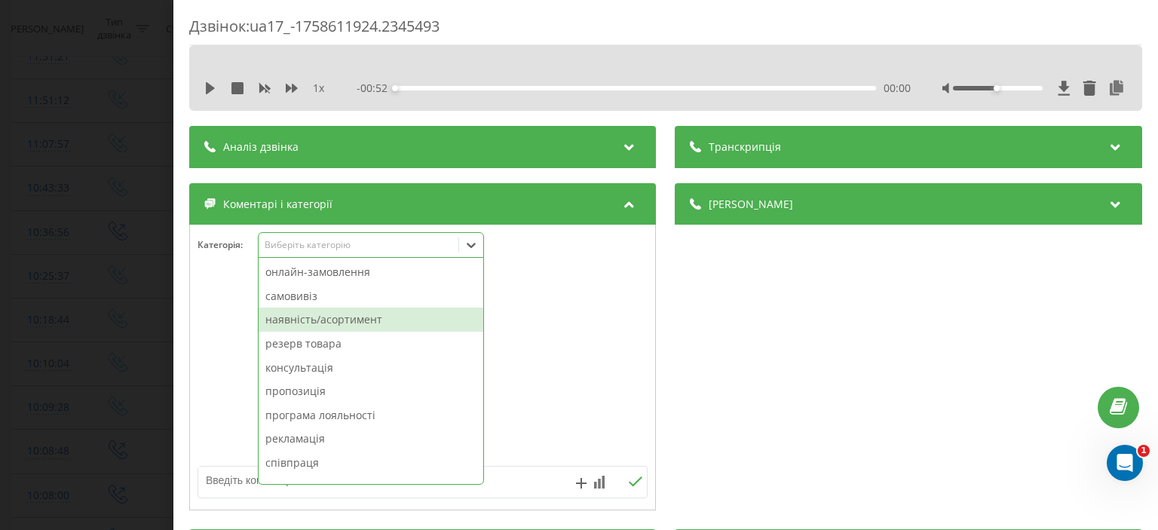
click at [422, 322] on div "наявність/асортимент" at bounding box center [371, 320] width 225 height 24
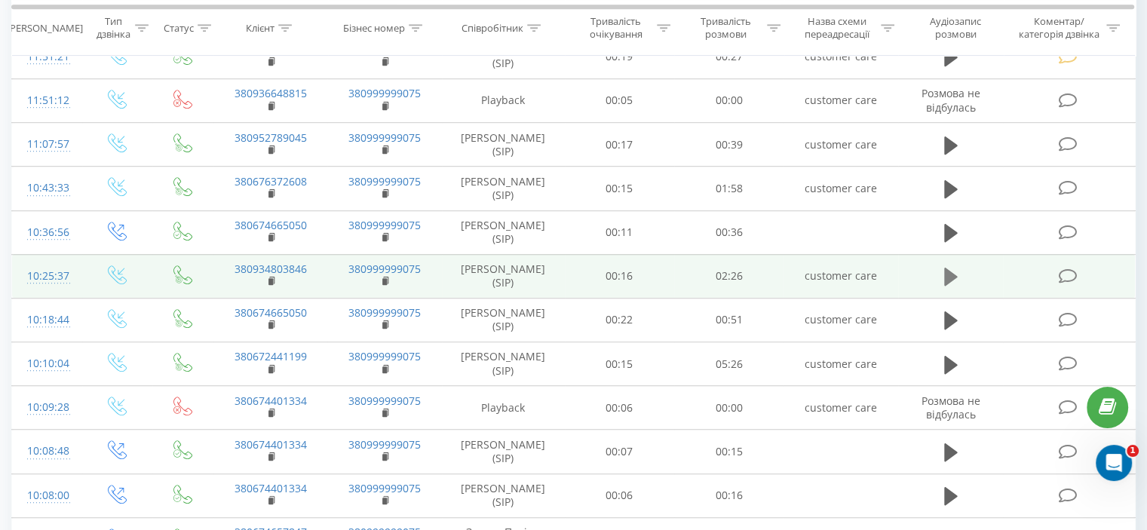
click at [948, 268] on icon at bounding box center [951, 277] width 14 height 18
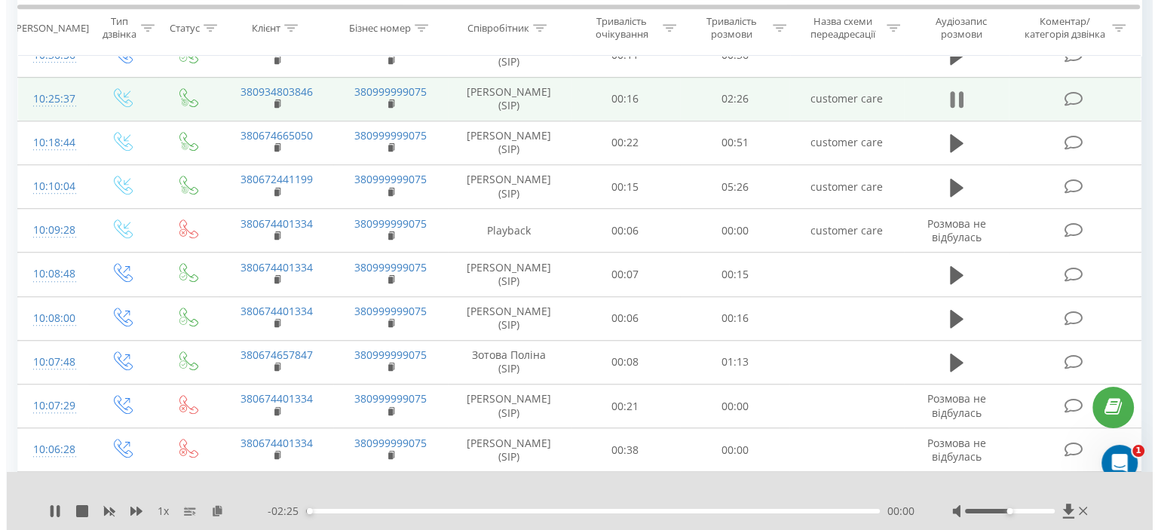
scroll to position [1131, 0]
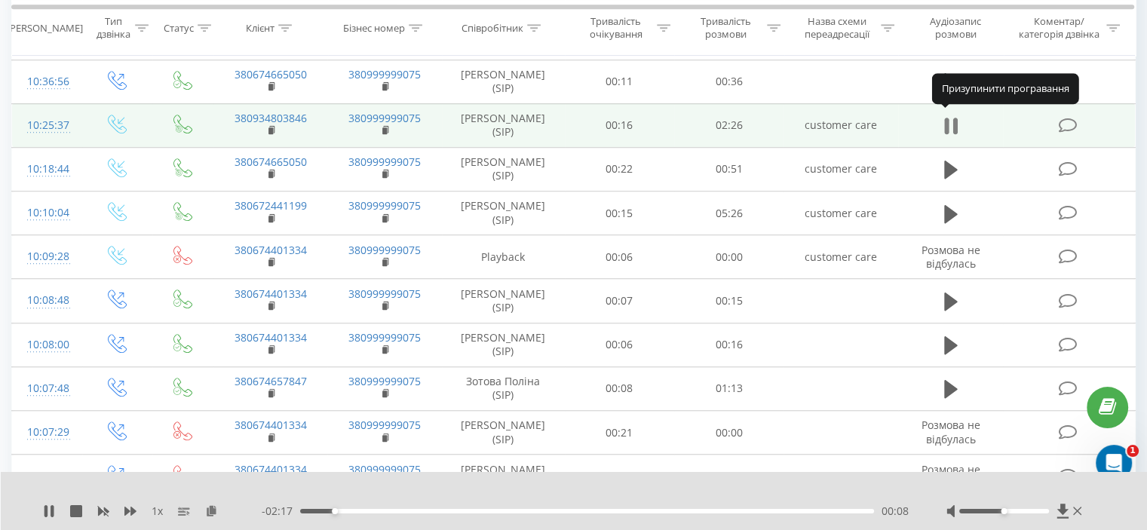
click at [950, 116] on icon at bounding box center [951, 125] width 14 height 21
click at [1074, 123] on icon at bounding box center [1067, 126] width 19 height 16
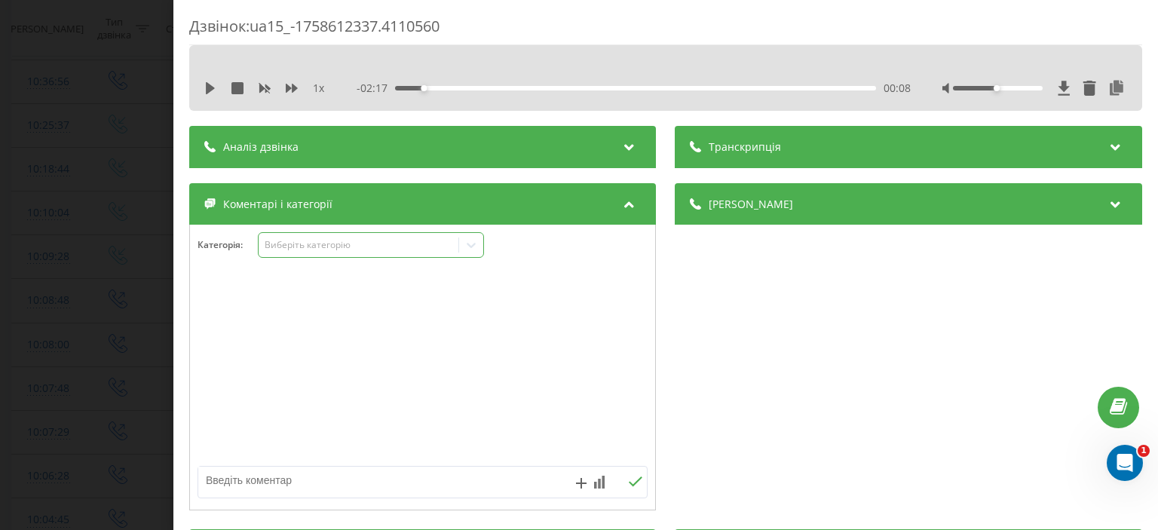
click at [467, 247] on icon at bounding box center [471, 244] width 15 height 15
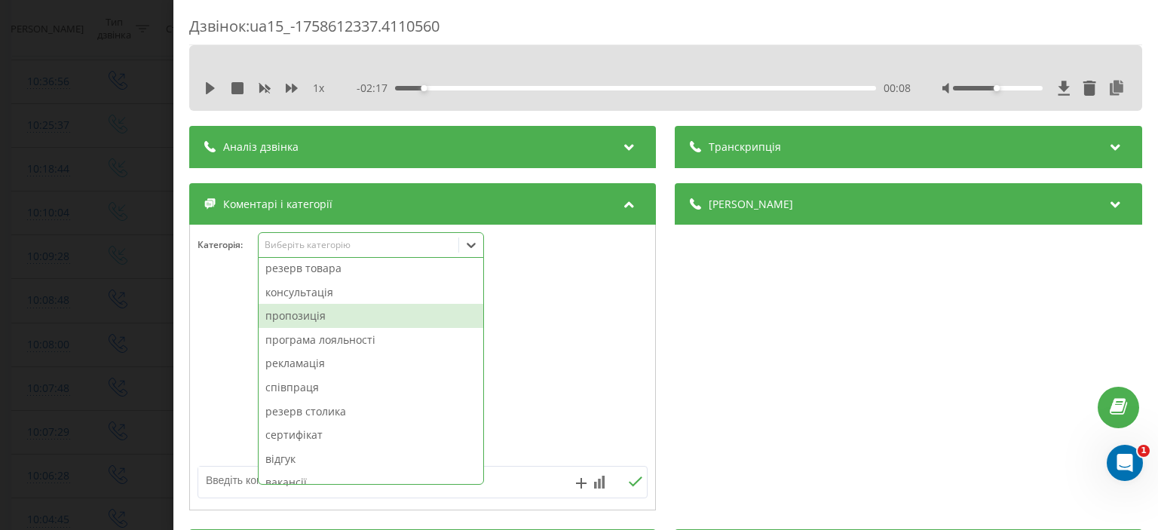
scroll to position [136, 0]
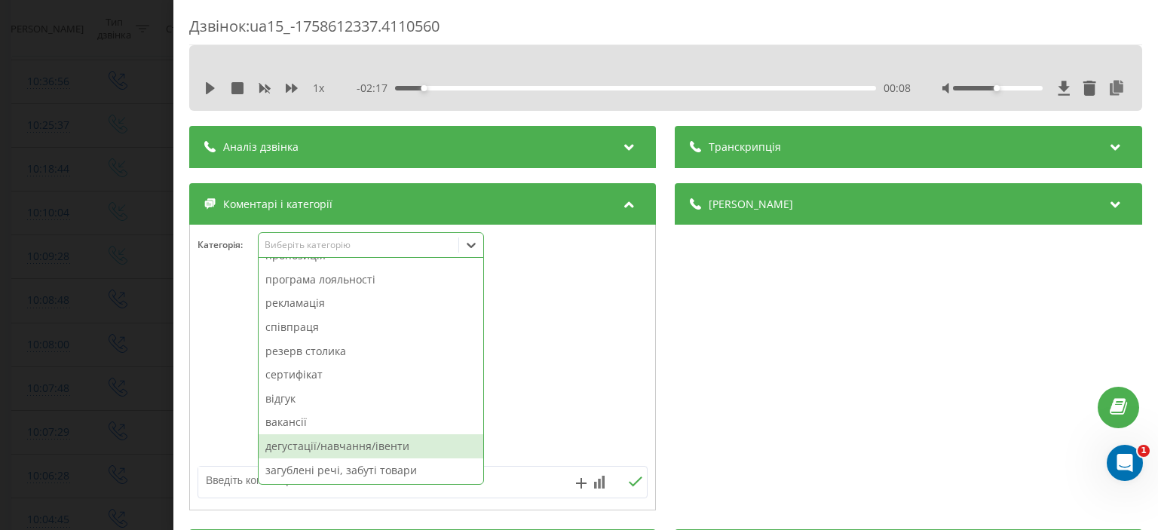
click at [378, 440] on div "дегустації/навчання/івенти" at bounding box center [371, 446] width 225 height 24
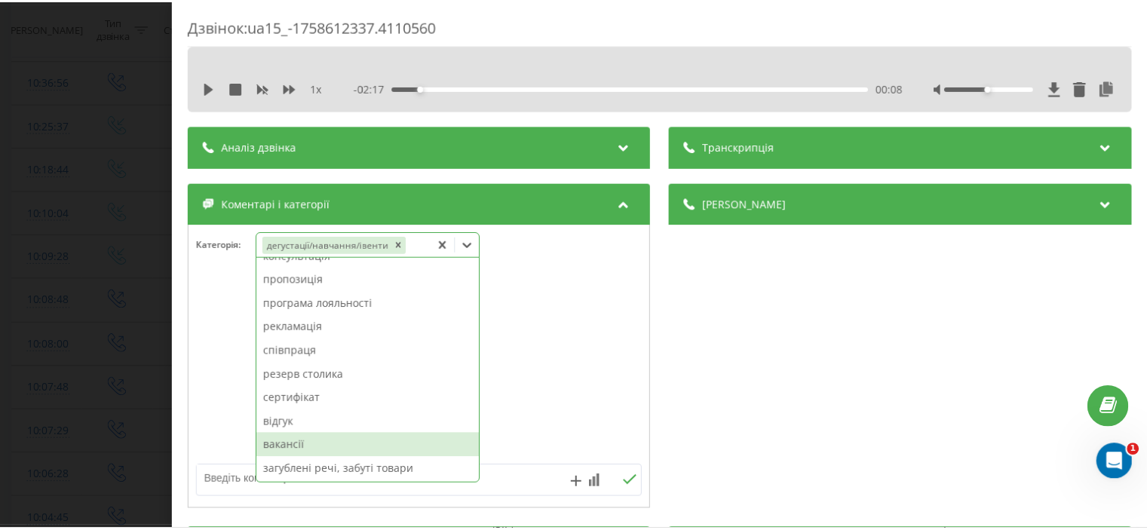
scroll to position [112, 0]
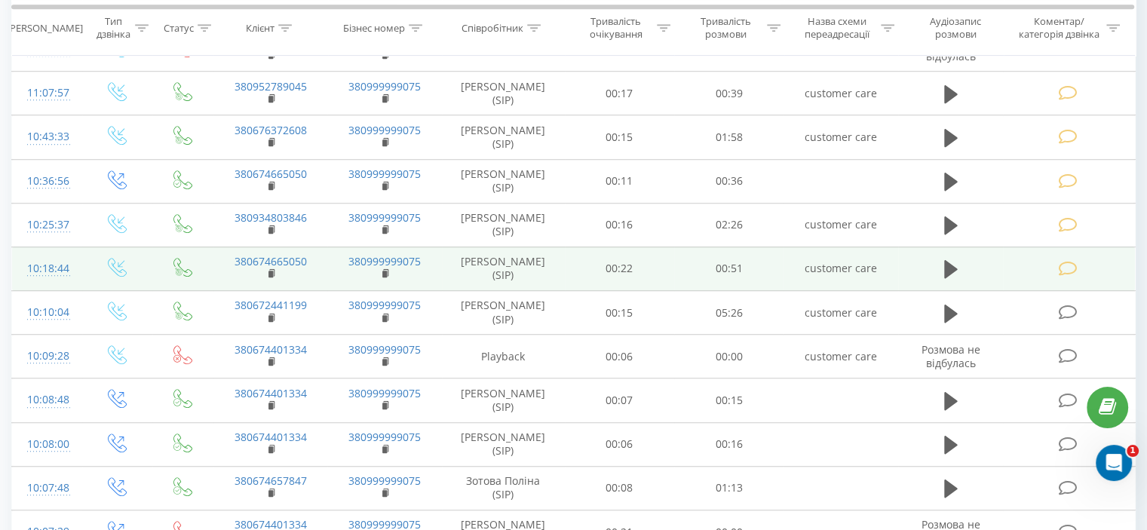
scroll to position [1055, 0]
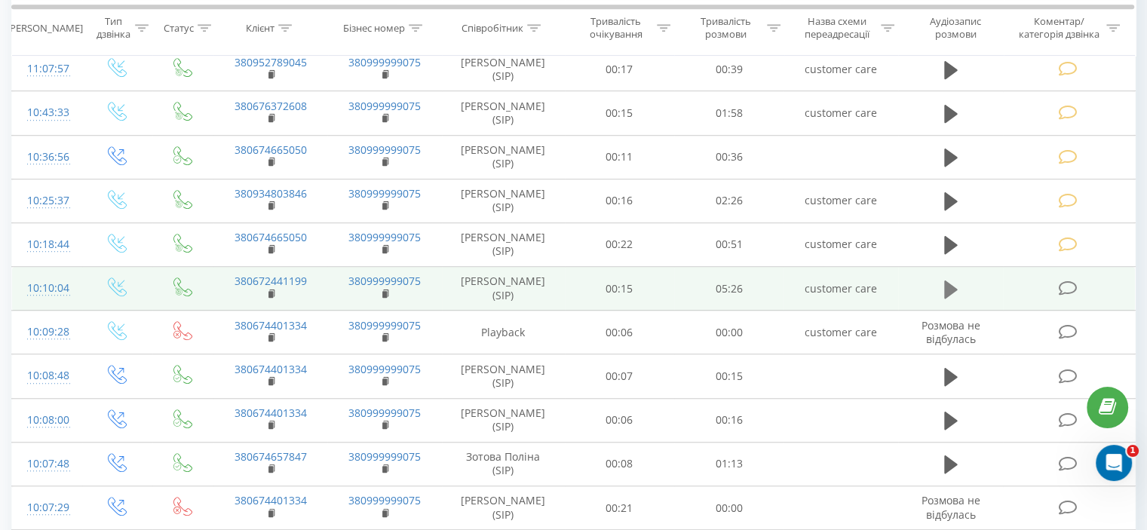
click at [946, 286] on icon at bounding box center [951, 289] width 14 height 18
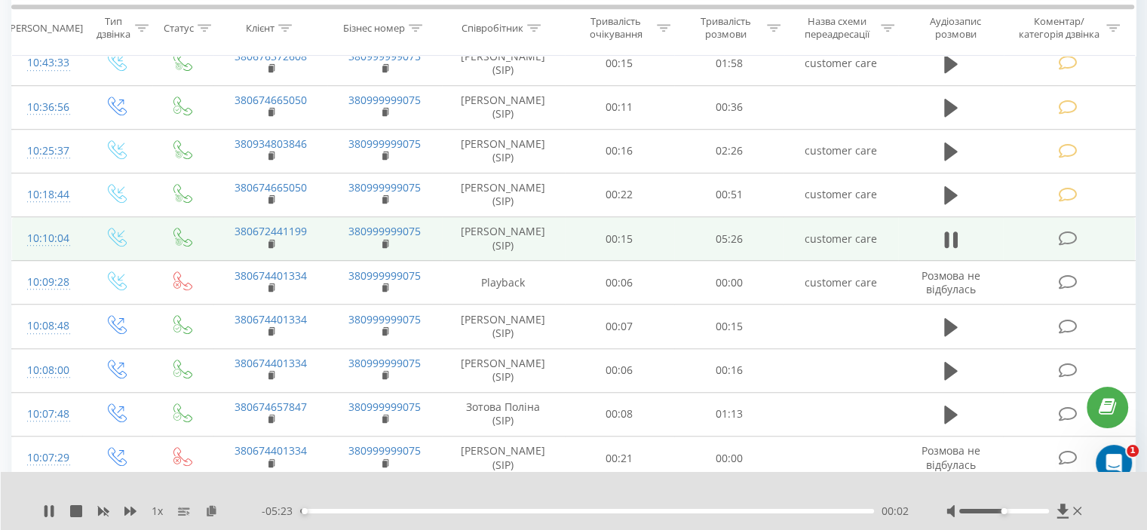
scroll to position [1206, 0]
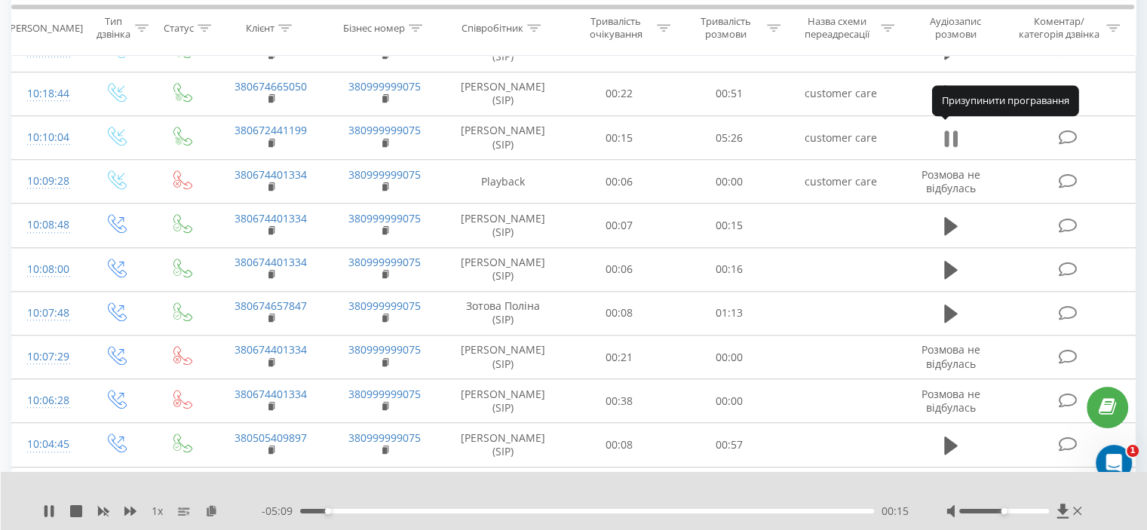
click at [950, 128] on icon at bounding box center [951, 138] width 14 height 21
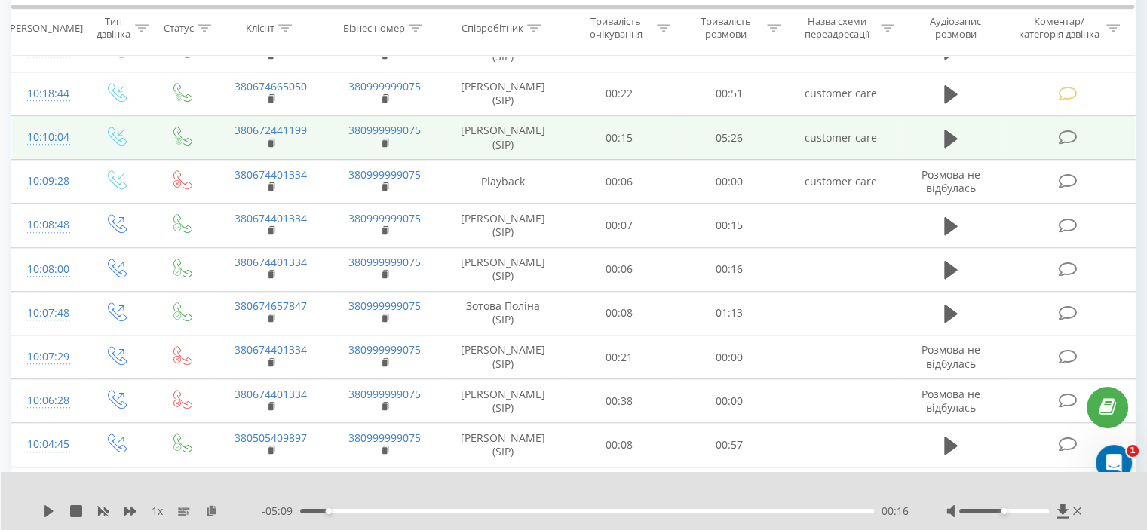
click at [1061, 130] on icon at bounding box center [1067, 138] width 19 height 16
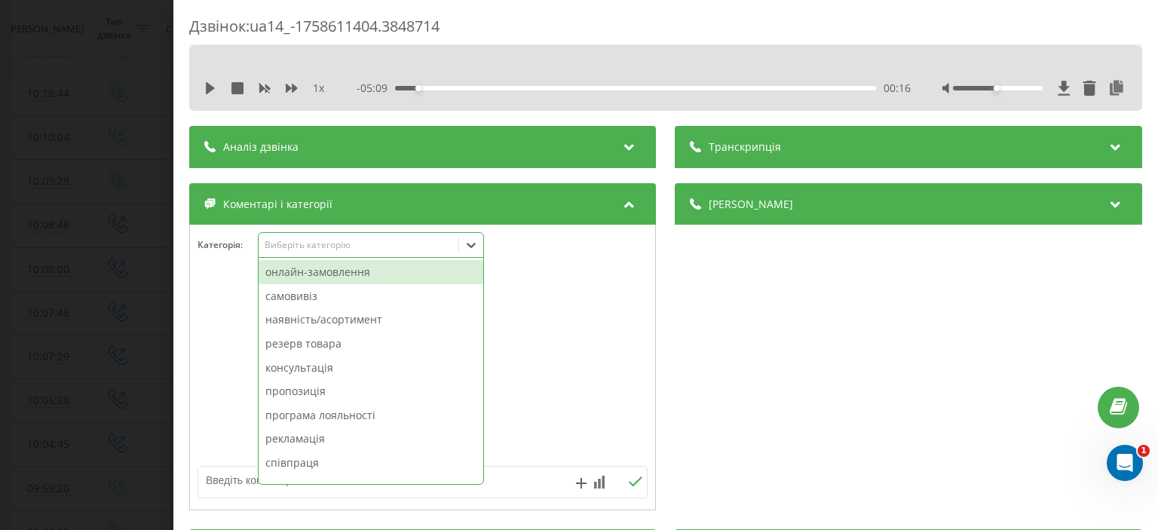
click at [470, 247] on icon at bounding box center [471, 245] width 9 height 5
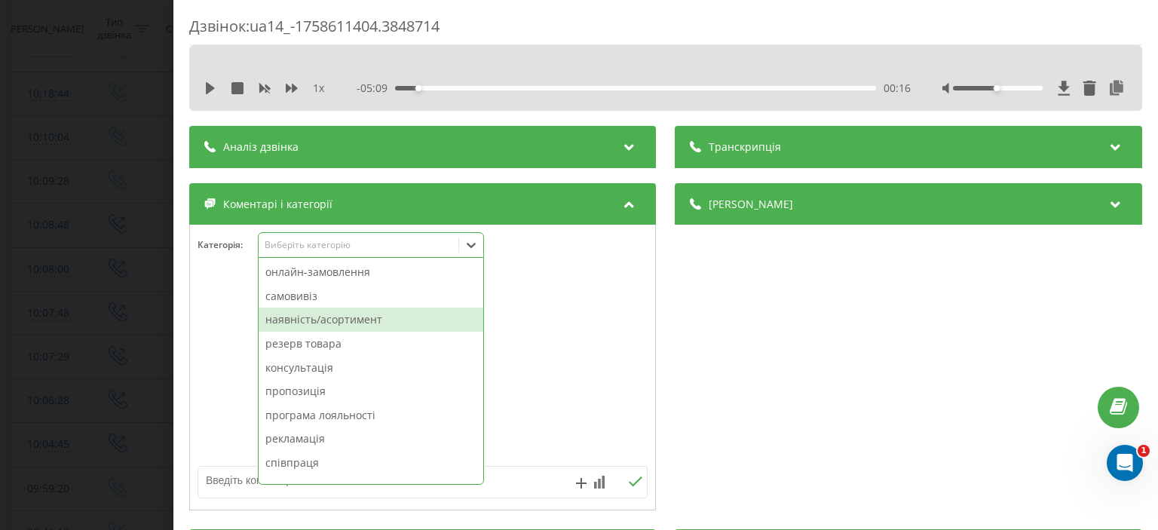
click at [398, 323] on div "наявність/асортимент" at bounding box center [371, 320] width 225 height 24
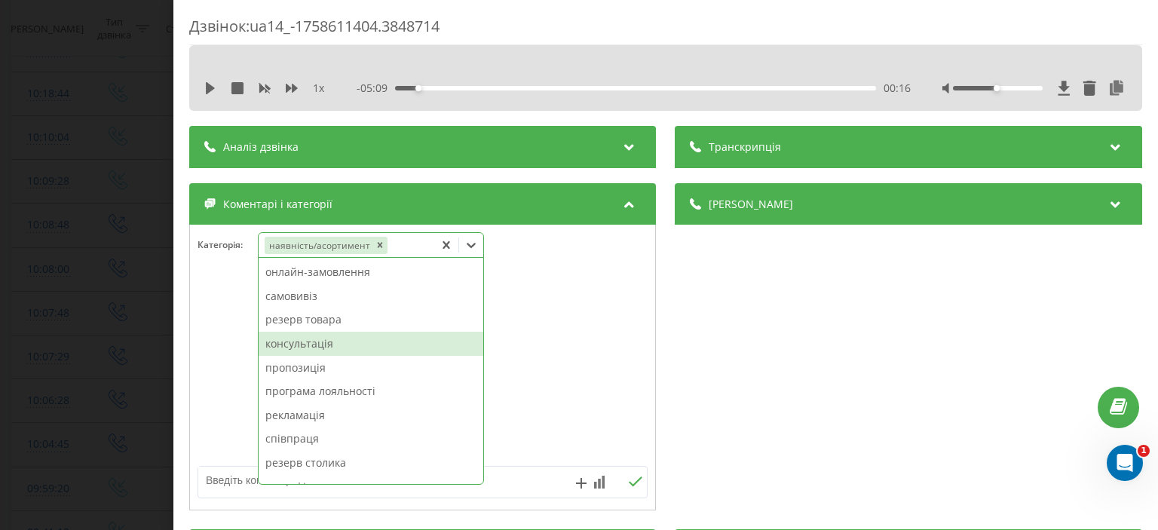
click at [388, 349] on div "консультація" at bounding box center [371, 344] width 225 height 24
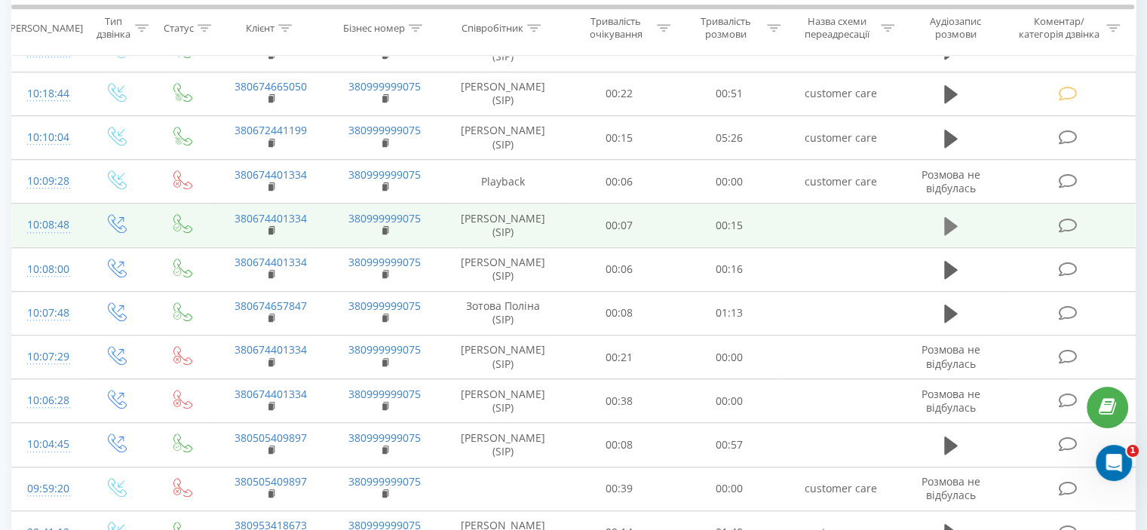
click at [947, 219] on icon at bounding box center [951, 226] width 14 height 18
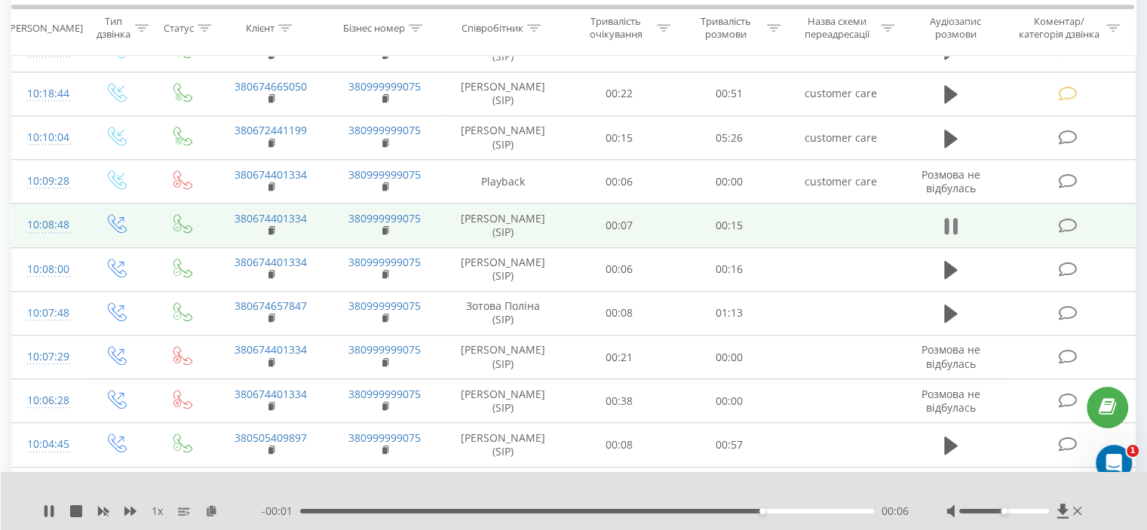
click at [948, 216] on icon at bounding box center [951, 226] width 14 height 21
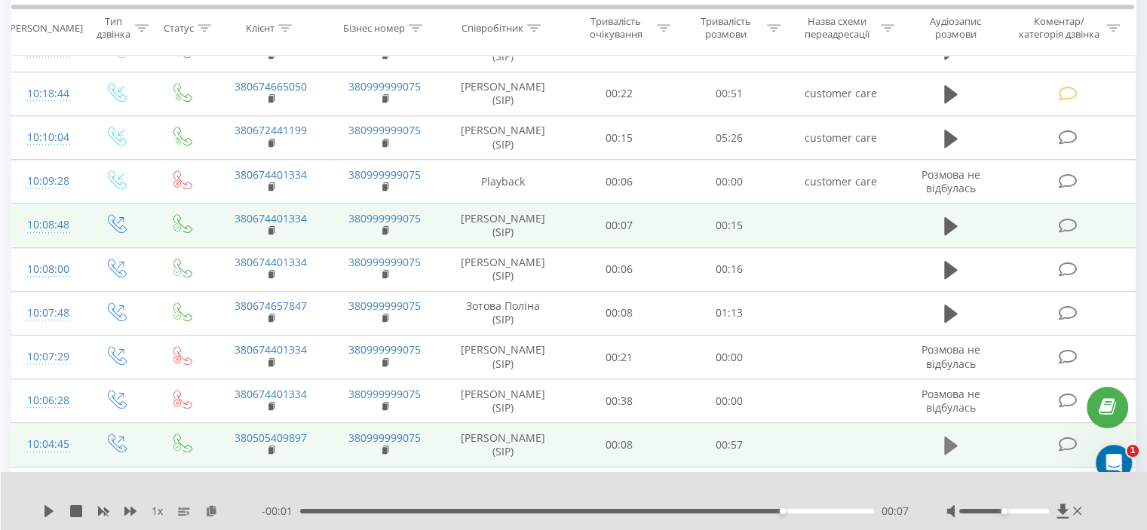
click at [951, 437] on icon at bounding box center [951, 446] width 14 height 18
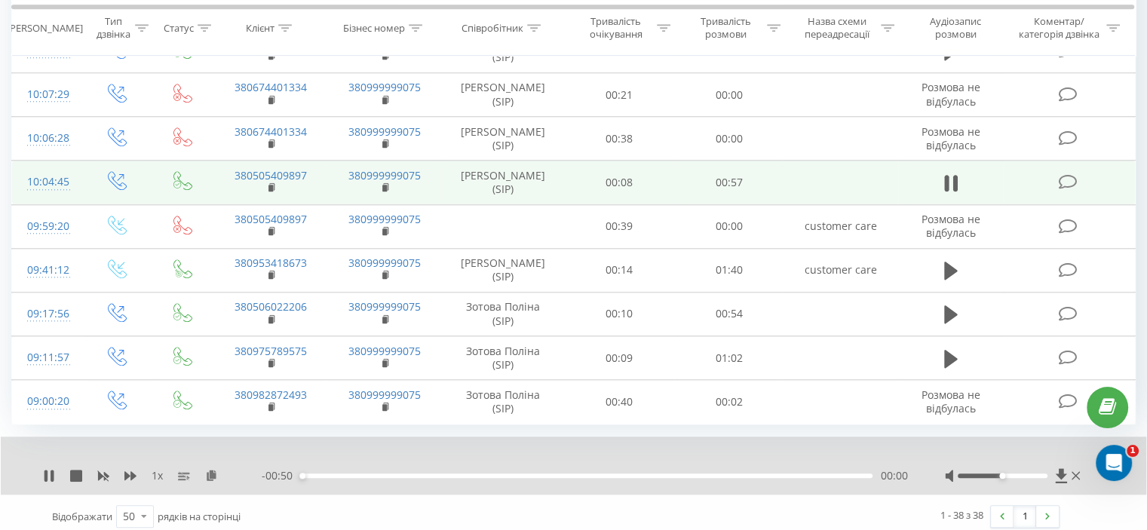
scroll to position [1471, 0]
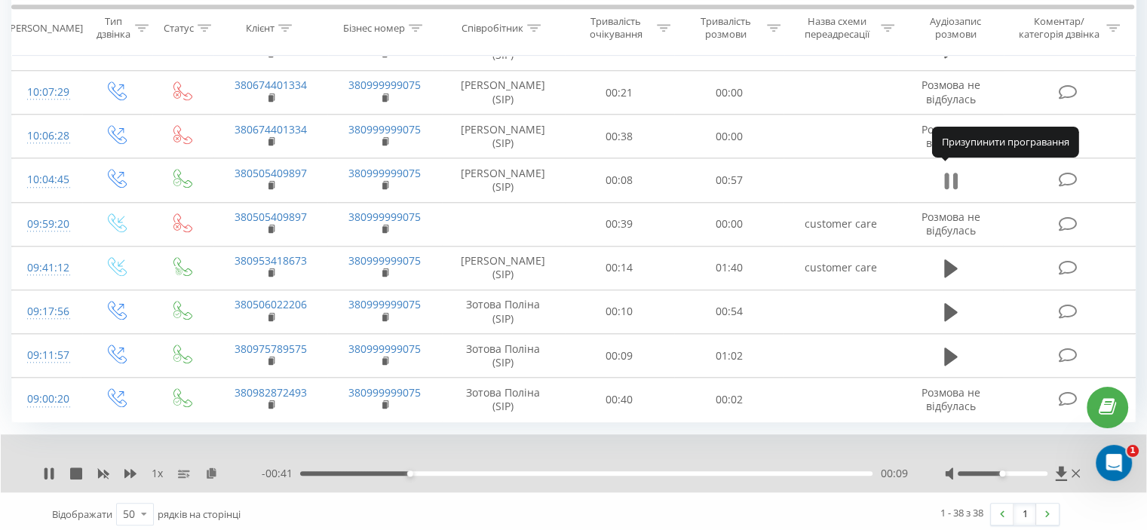
click at [948, 171] on icon at bounding box center [951, 180] width 14 height 21
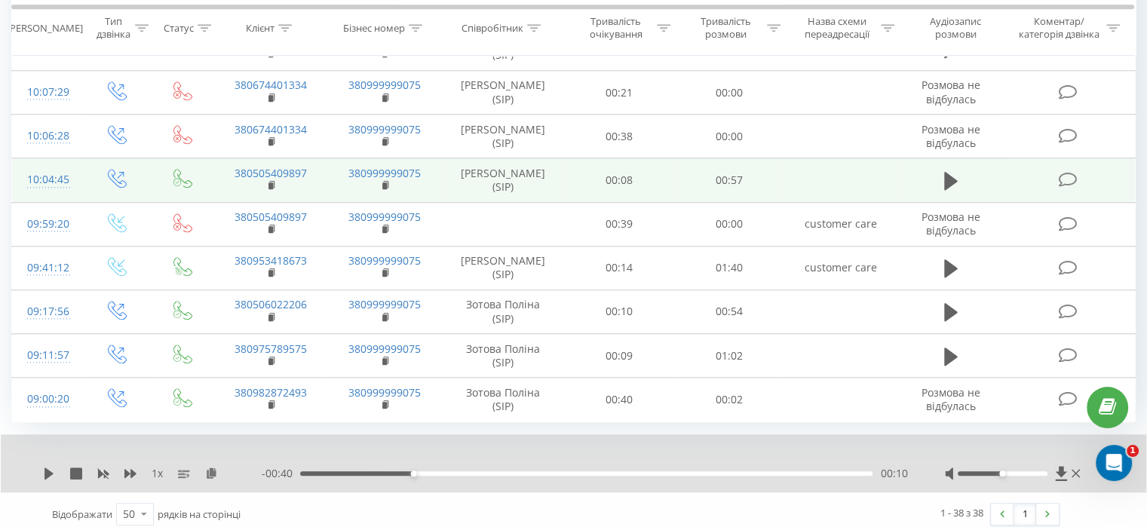
click at [1067, 172] on icon at bounding box center [1067, 180] width 19 height 16
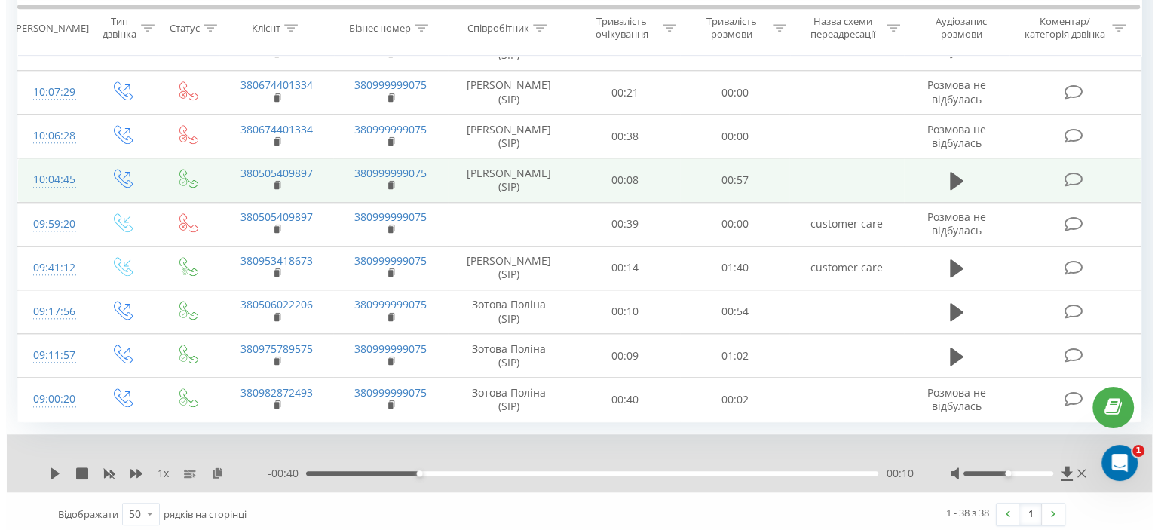
scroll to position [1412, 0]
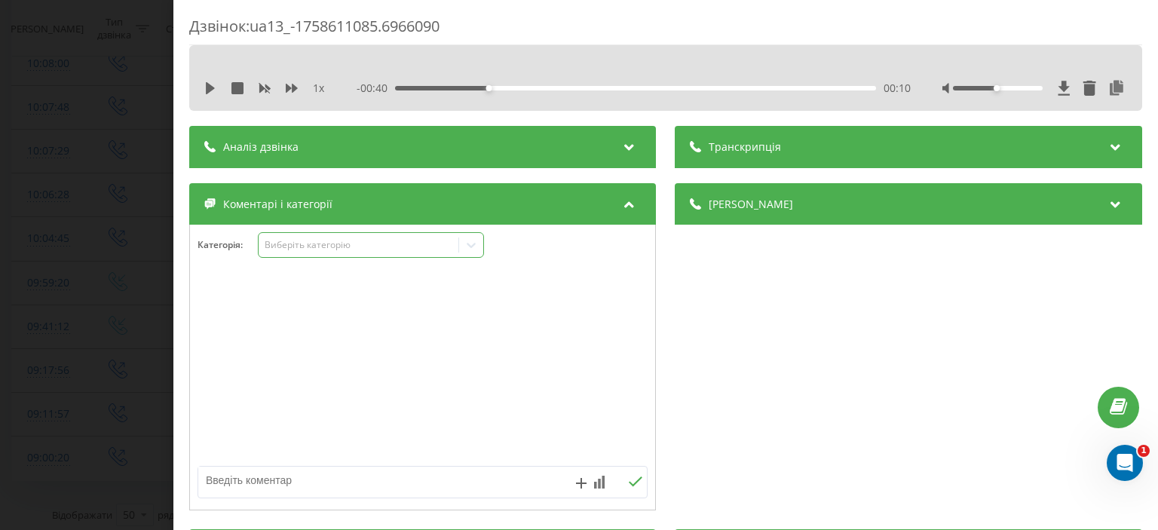
click at [465, 239] on icon at bounding box center [471, 244] width 15 height 15
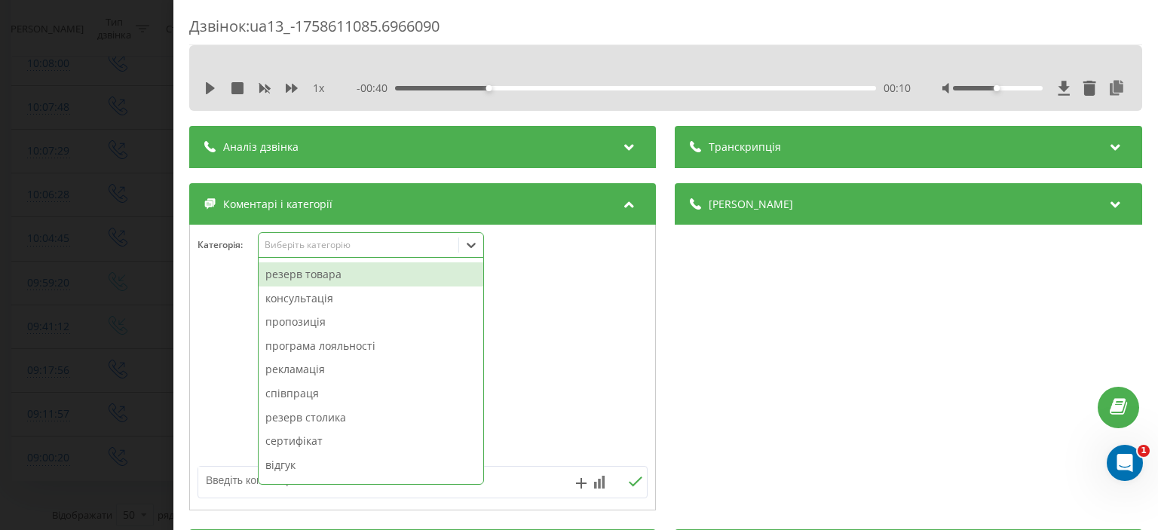
scroll to position [136, 0]
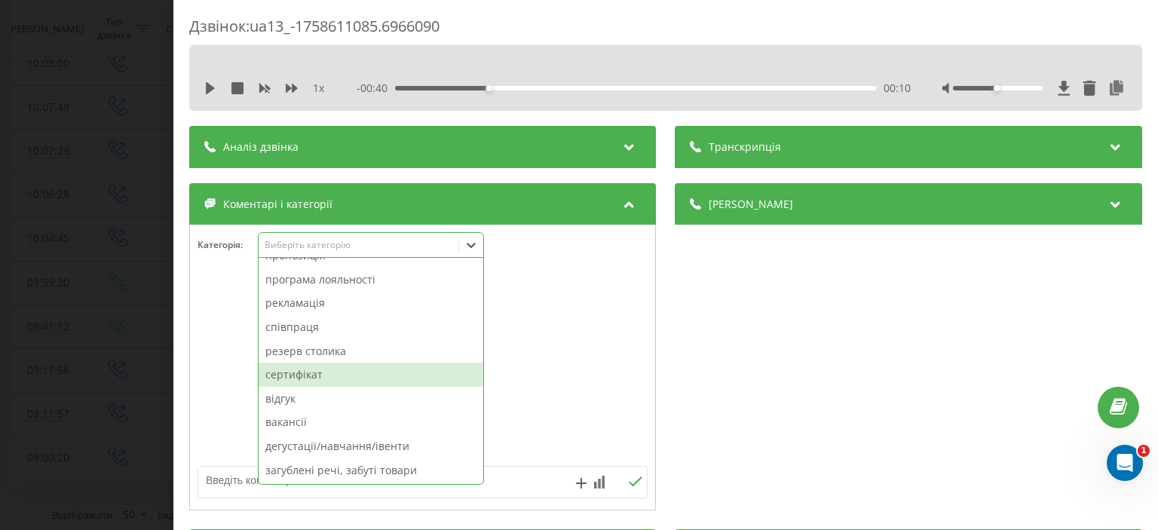
click at [296, 379] on div "сертифікат" at bounding box center [371, 375] width 225 height 24
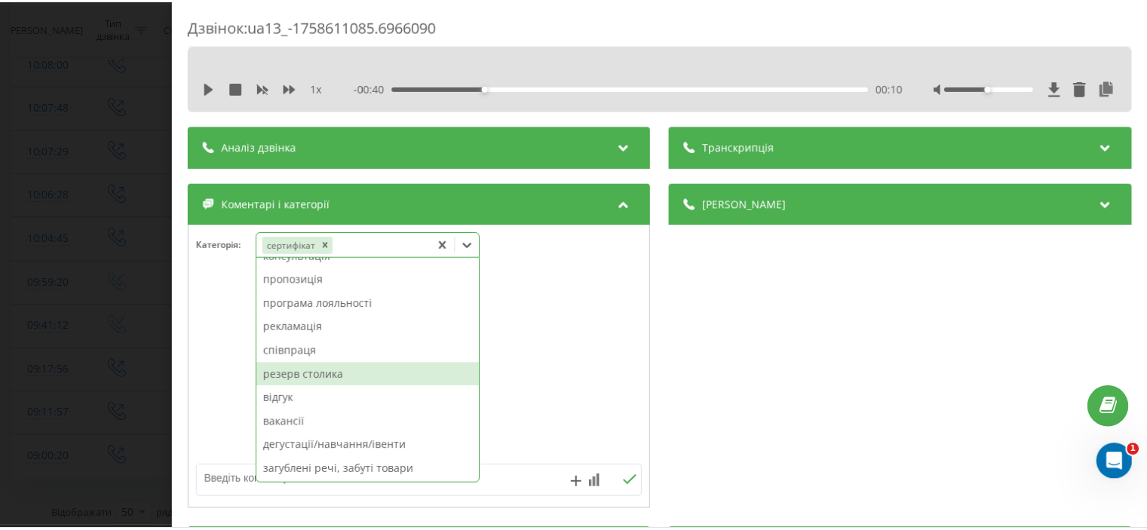
scroll to position [112, 0]
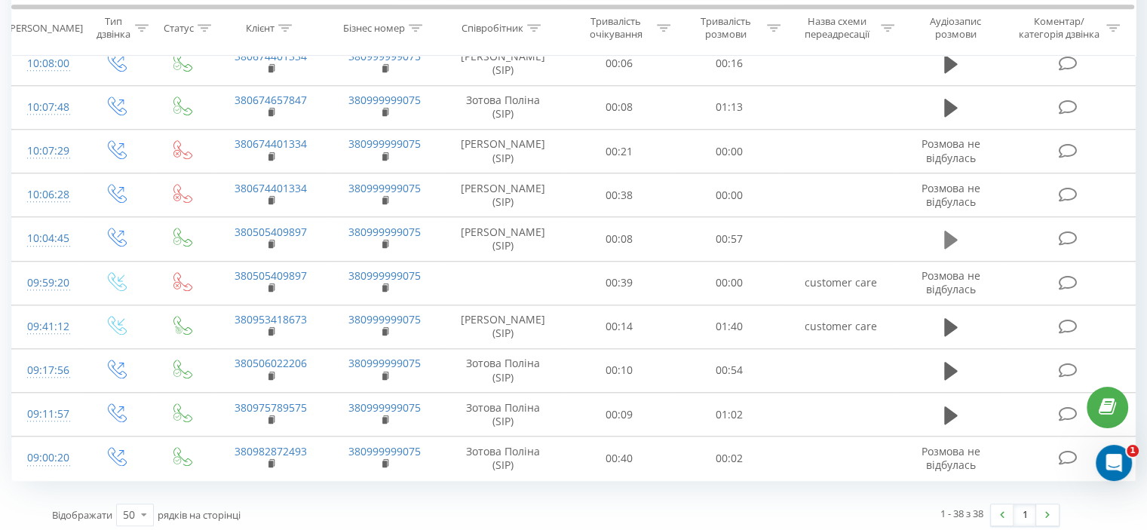
click at [954, 230] on icon at bounding box center [951, 239] width 14 height 21
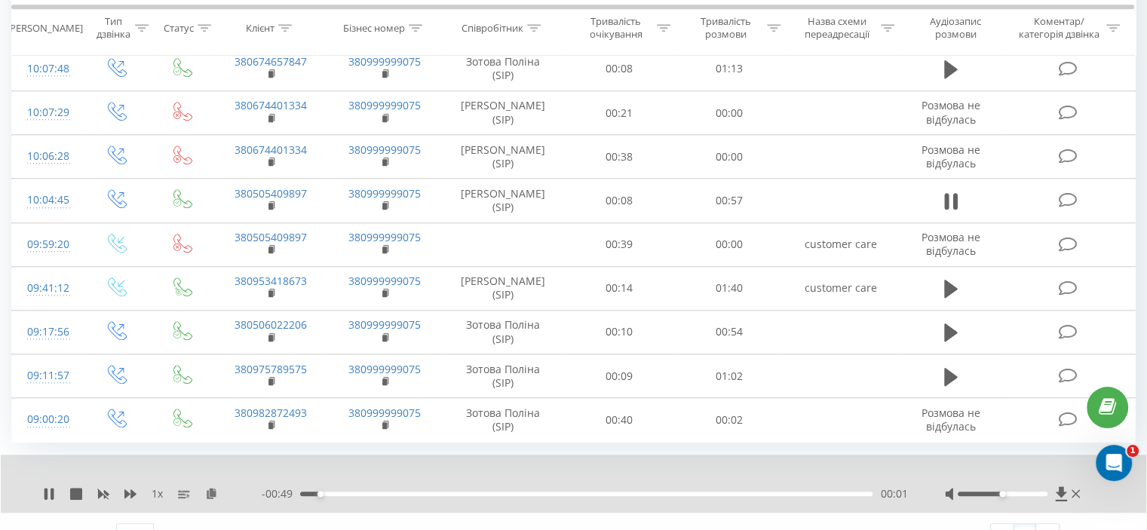
scroll to position [1471, 0]
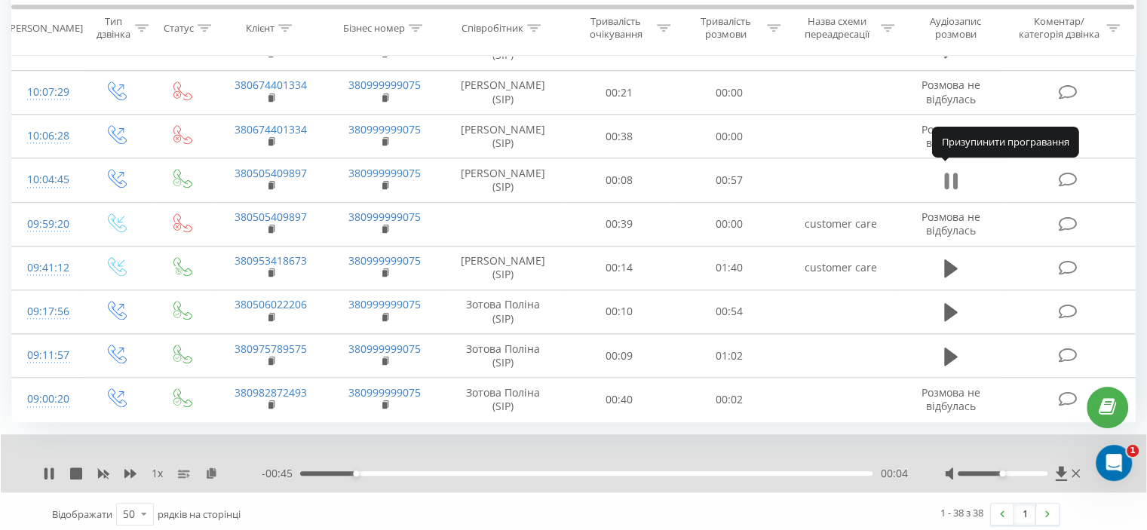
click at [950, 170] on icon at bounding box center [951, 180] width 14 height 21
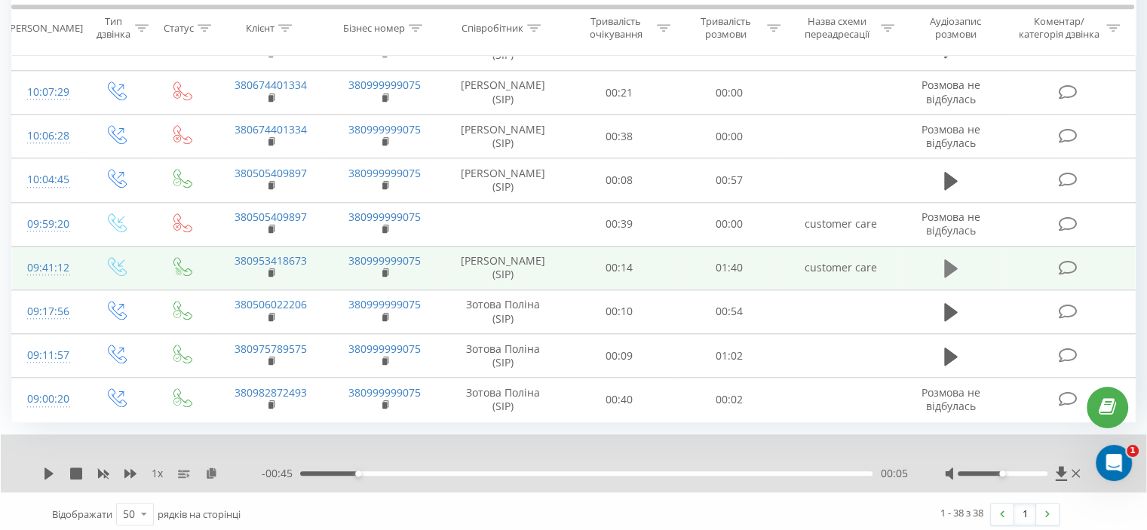
click at [948, 260] on icon at bounding box center [951, 268] width 14 height 18
click at [948, 258] on icon at bounding box center [951, 268] width 14 height 21
click at [1057, 260] on td at bounding box center [1069, 268] width 132 height 44
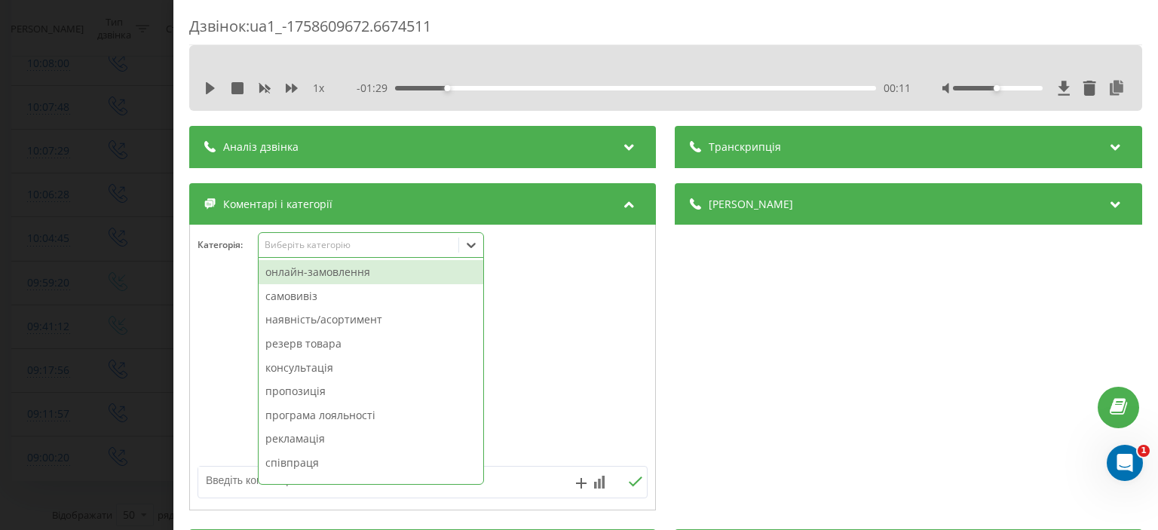
click at [474, 251] on icon at bounding box center [471, 244] width 15 height 15
click at [403, 275] on div "онлайн-замовлення" at bounding box center [371, 272] width 225 height 24
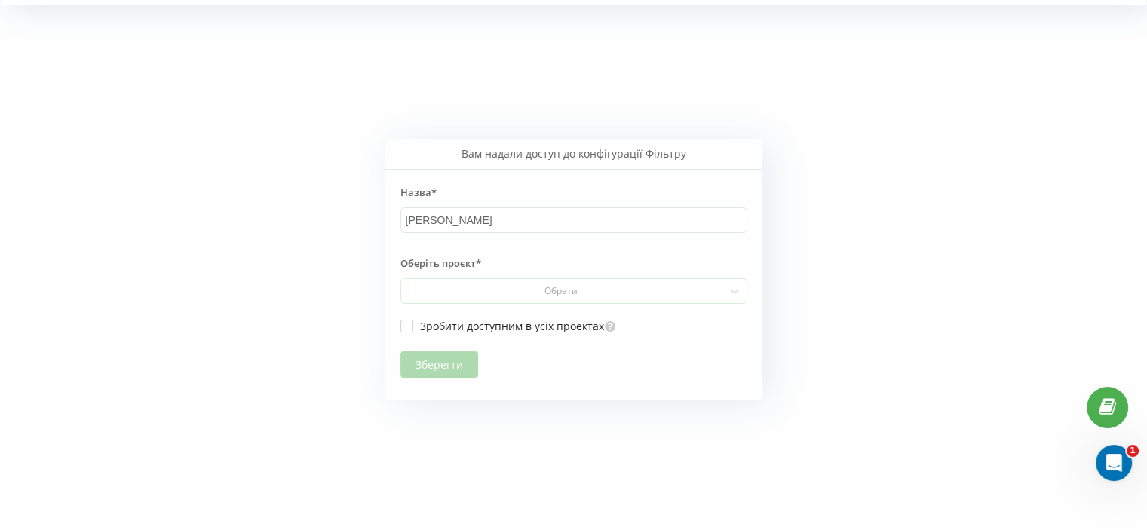
scroll to position [95, 0]
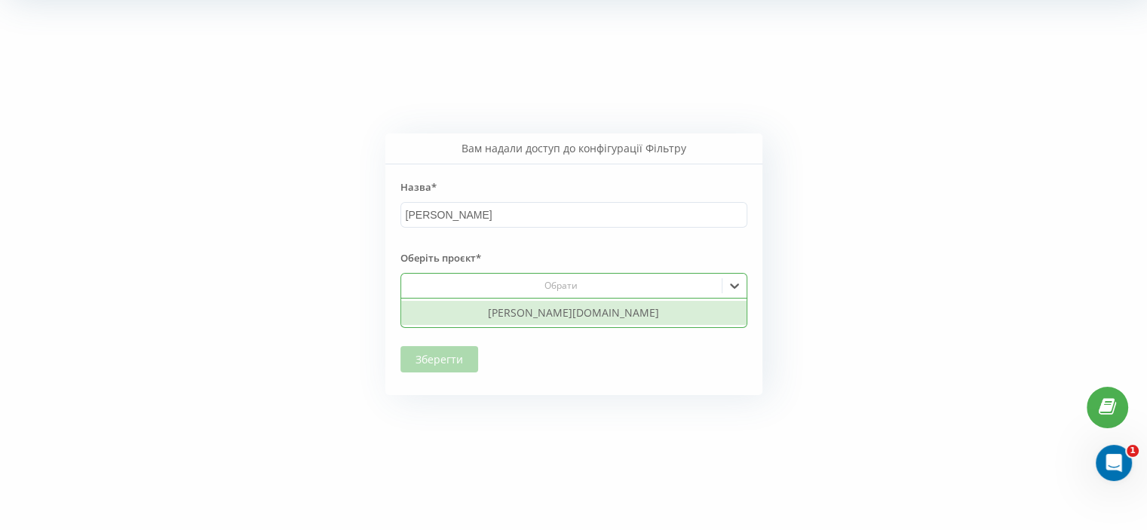
click at [739, 289] on icon at bounding box center [734, 285] width 15 height 15
click at [633, 312] on div "[PERSON_NAME][DOMAIN_NAME]" at bounding box center [573, 313] width 345 height 24
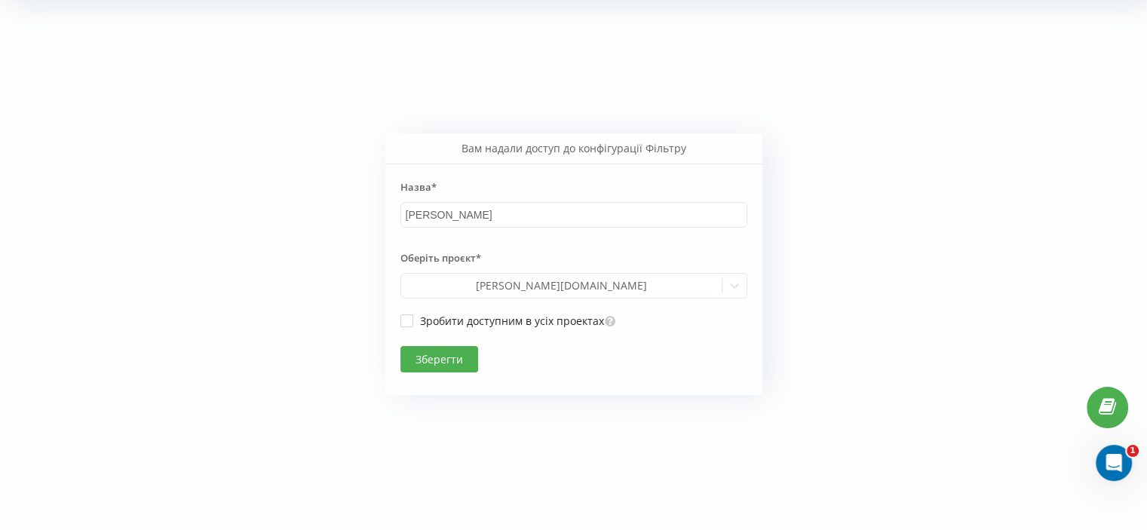
click at [436, 360] on button "Зберегти" at bounding box center [439, 359] width 78 height 26
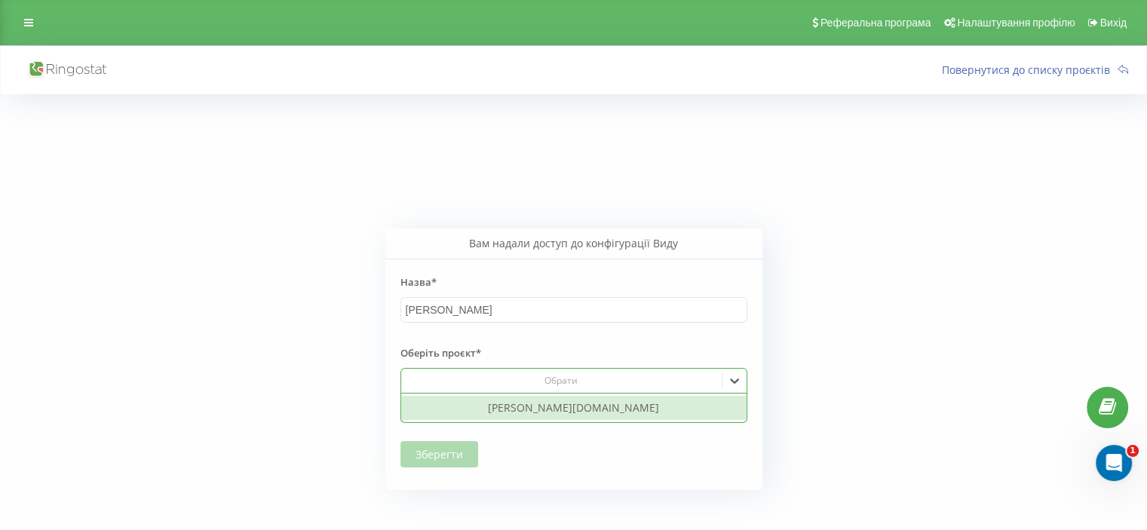
click at [696, 385] on div "Обрати" at bounding box center [560, 381] width 309 height 12
click at [685, 411] on div "[PERSON_NAME][DOMAIN_NAME]" at bounding box center [573, 408] width 345 height 24
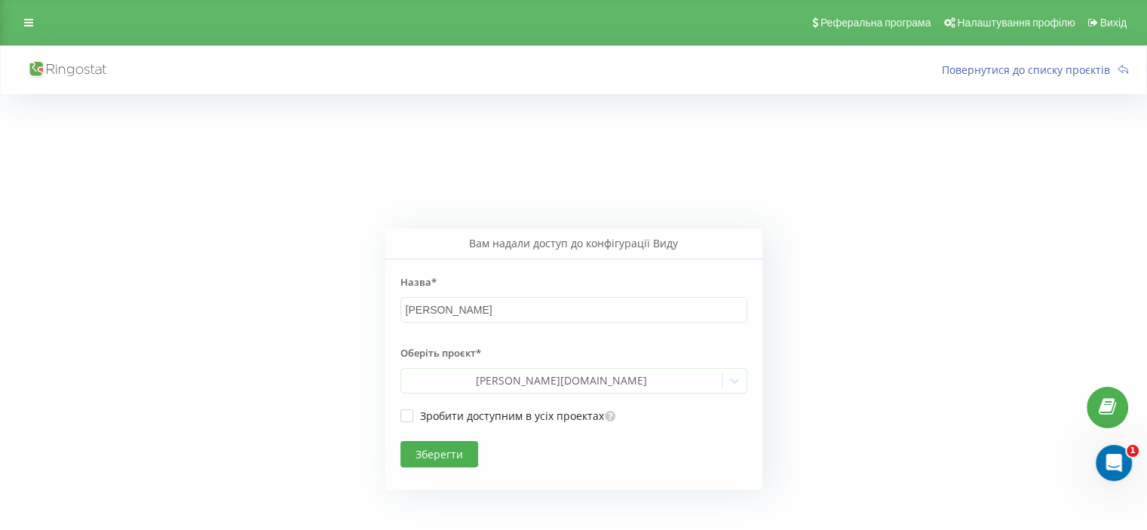
click at [459, 448] on button "Зберегти" at bounding box center [439, 454] width 78 height 26
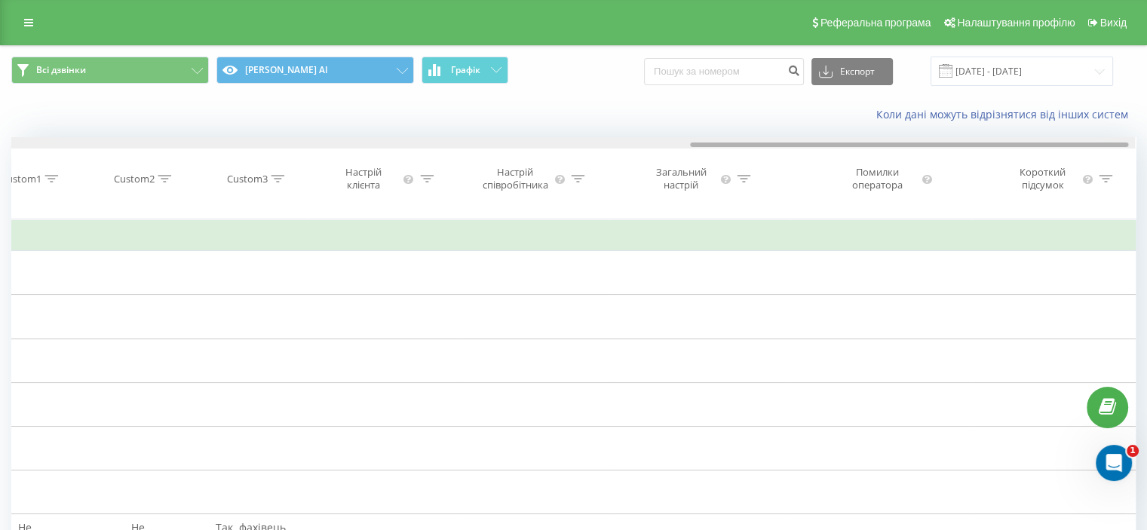
drag, startPoint x: 437, startPoint y: 143, endPoint x: 1116, endPoint y: 177, distance: 679.4
click at [1116, 177] on div "Дата дзвінка Тривалість розмови Номер клієнта Бізнес номер Співробітник Тема ді…" at bounding box center [573, 178] width 1124 height 82
